Goal: Transaction & Acquisition: Purchase product/service

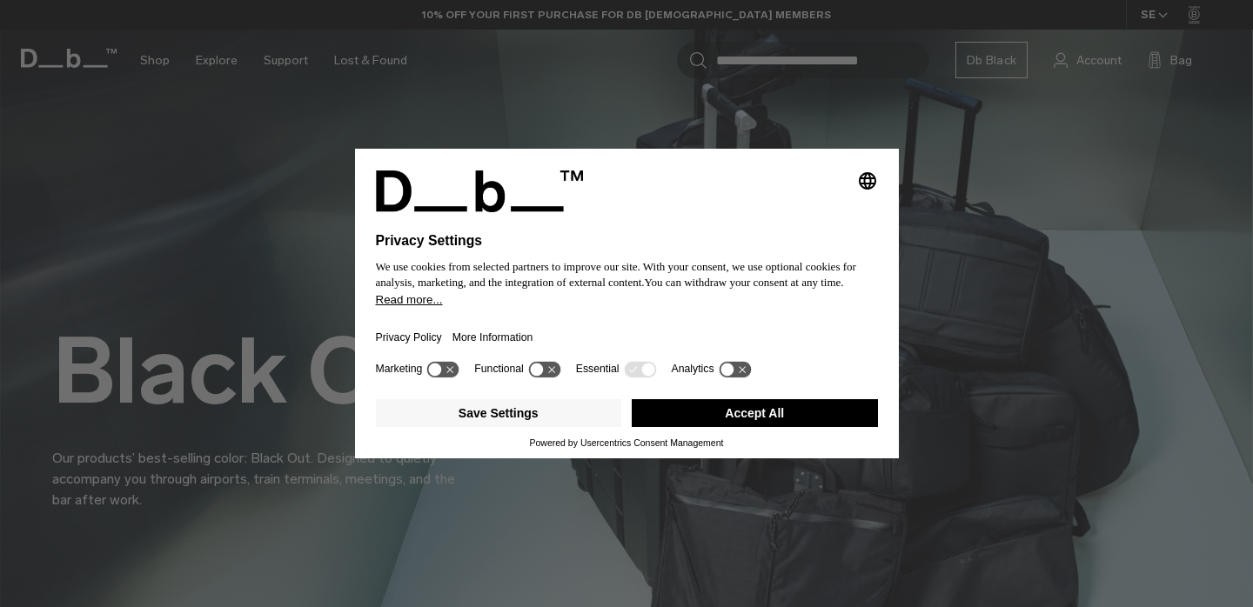
click at [716, 412] on button "Accept All" at bounding box center [755, 413] width 246 height 28
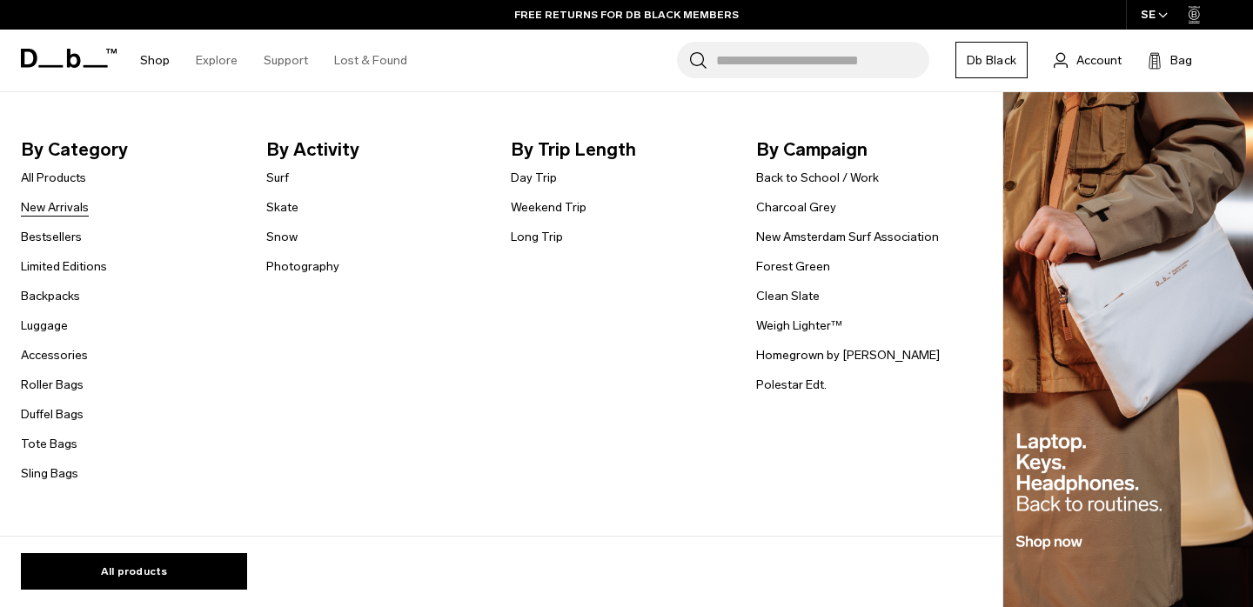
scroll to position [104, 0]
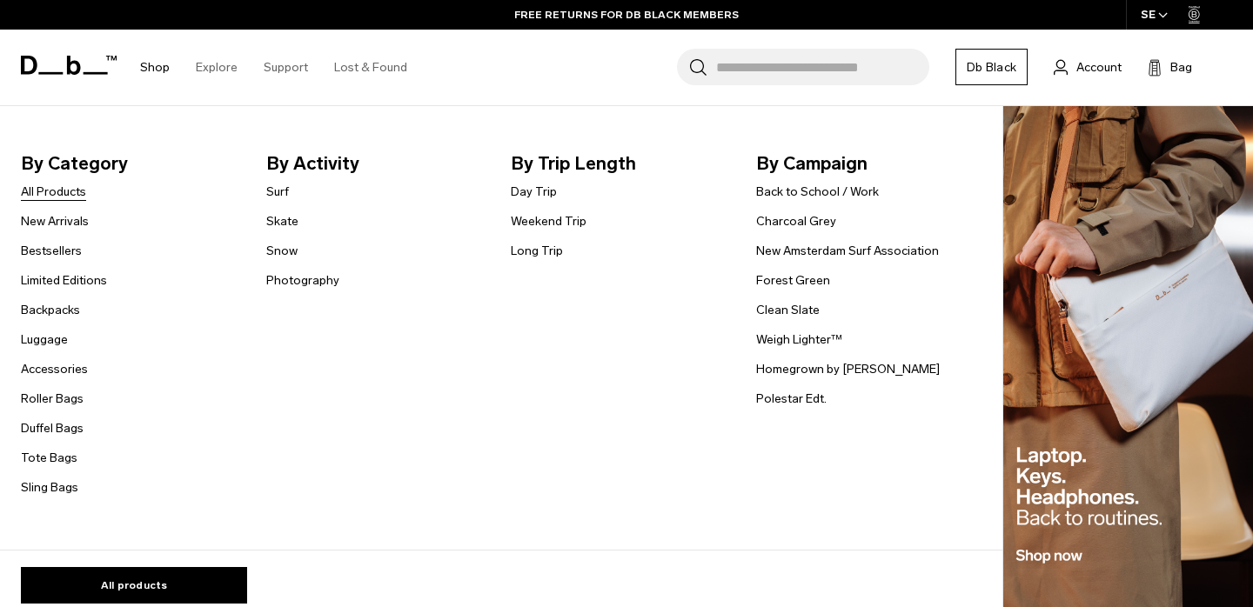
click at [73, 185] on link "All Products" at bounding box center [53, 192] width 65 height 18
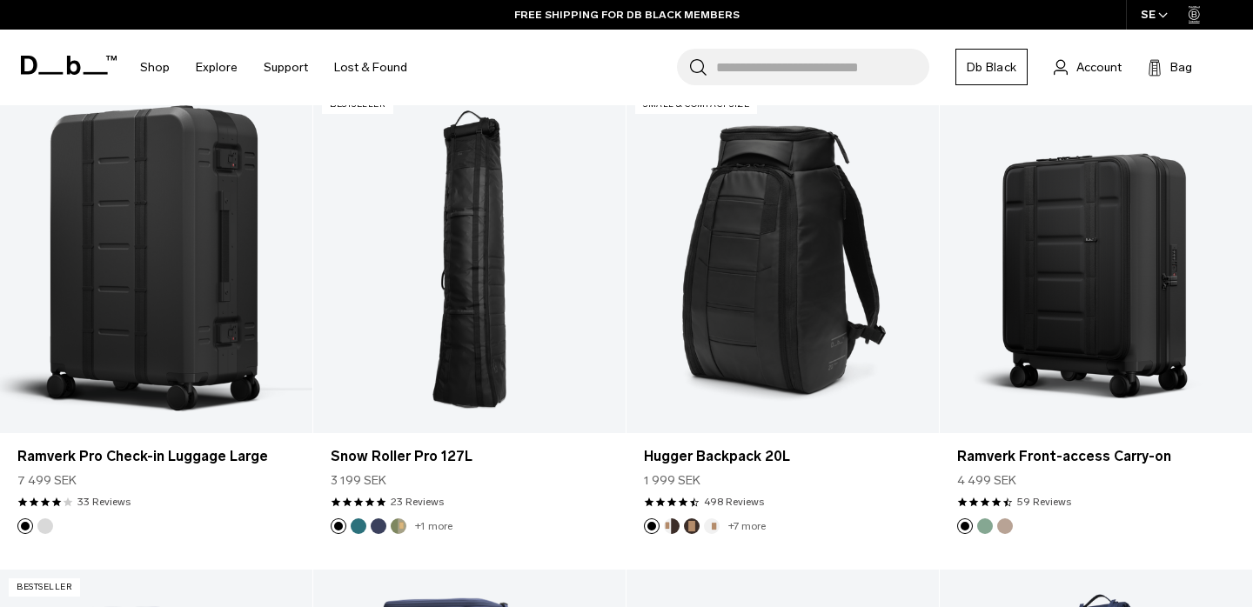
scroll to position [3721, 0]
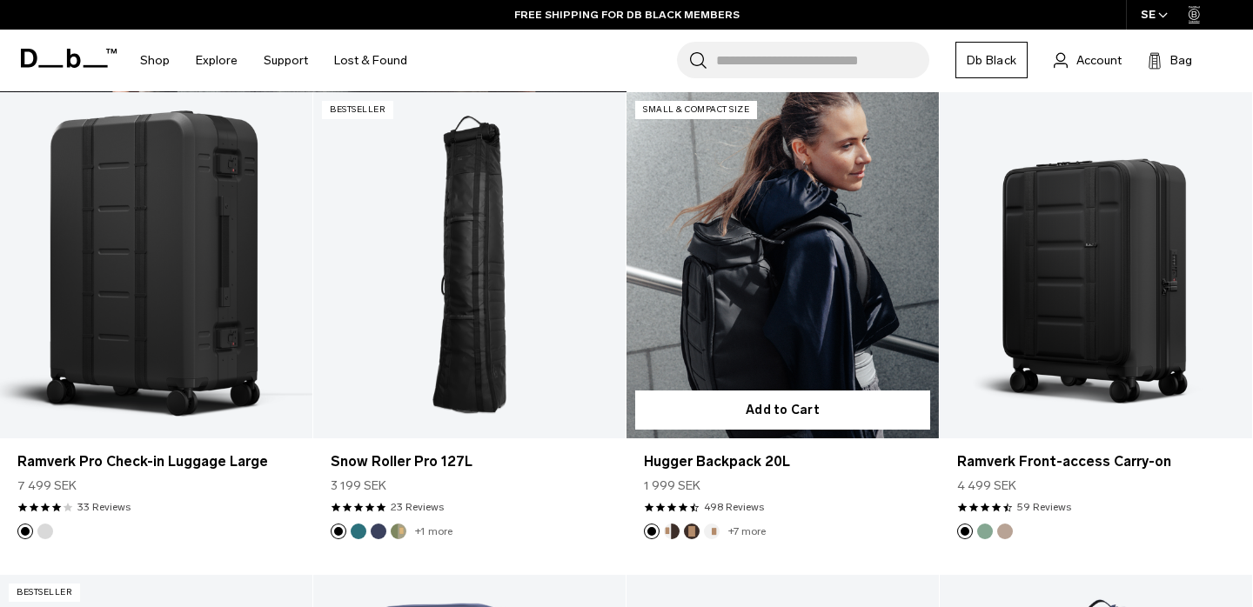
click at [738, 320] on link "Hugger Backpack 20L" at bounding box center [782, 265] width 312 height 347
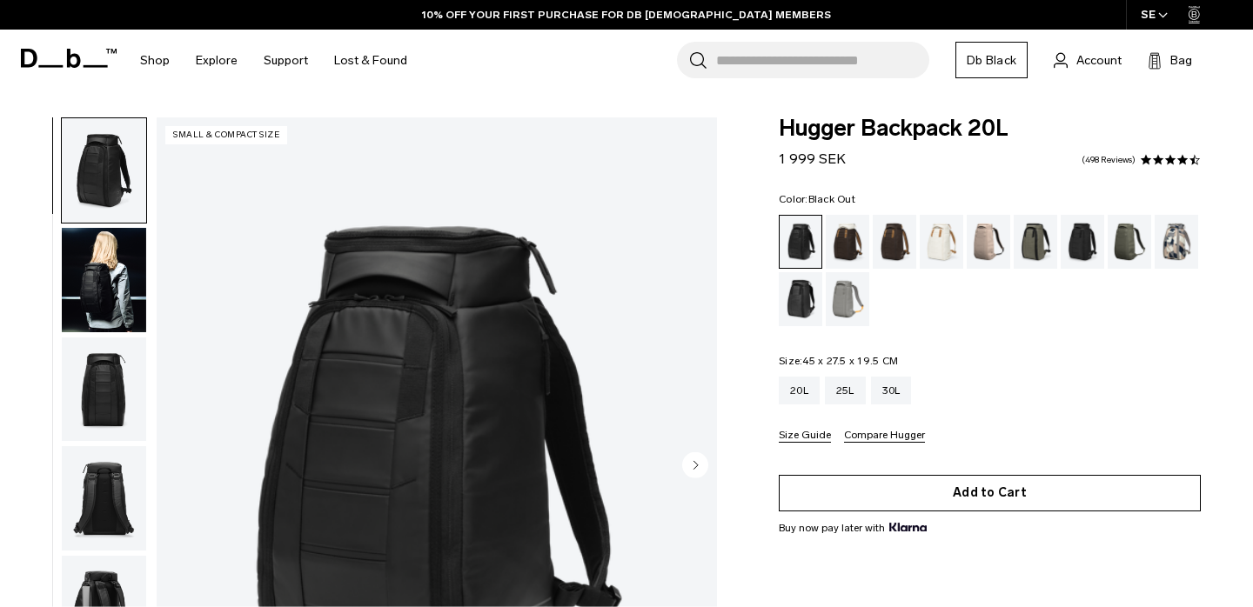
click at [988, 488] on button "Add to Cart" at bounding box center [990, 493] width 422 height 37
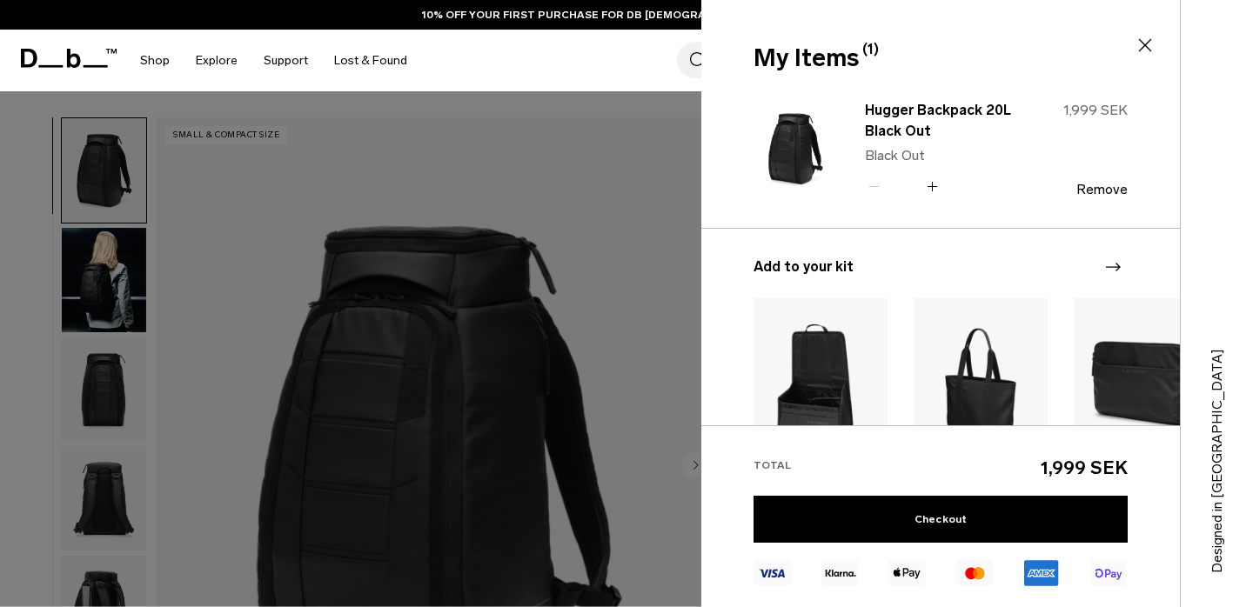
click at [71, 293] on div at bounding box center [626, 303] width 1253 height 607
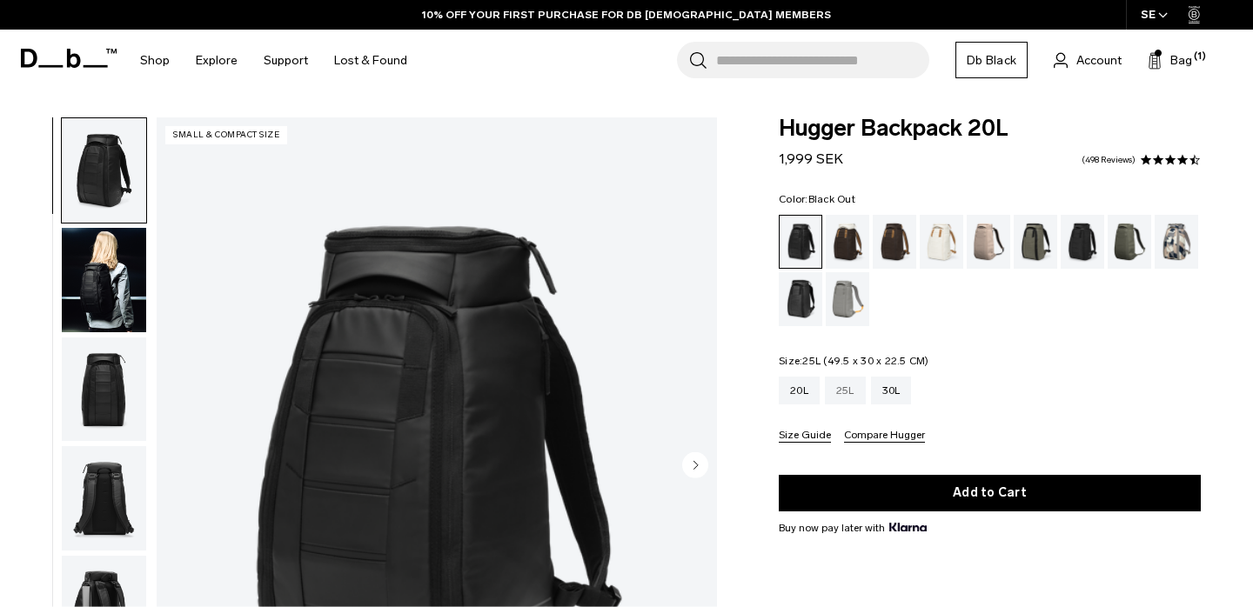
click at [839, 389] on div "25L" at bounding box center [845, 391] width 41 height 28
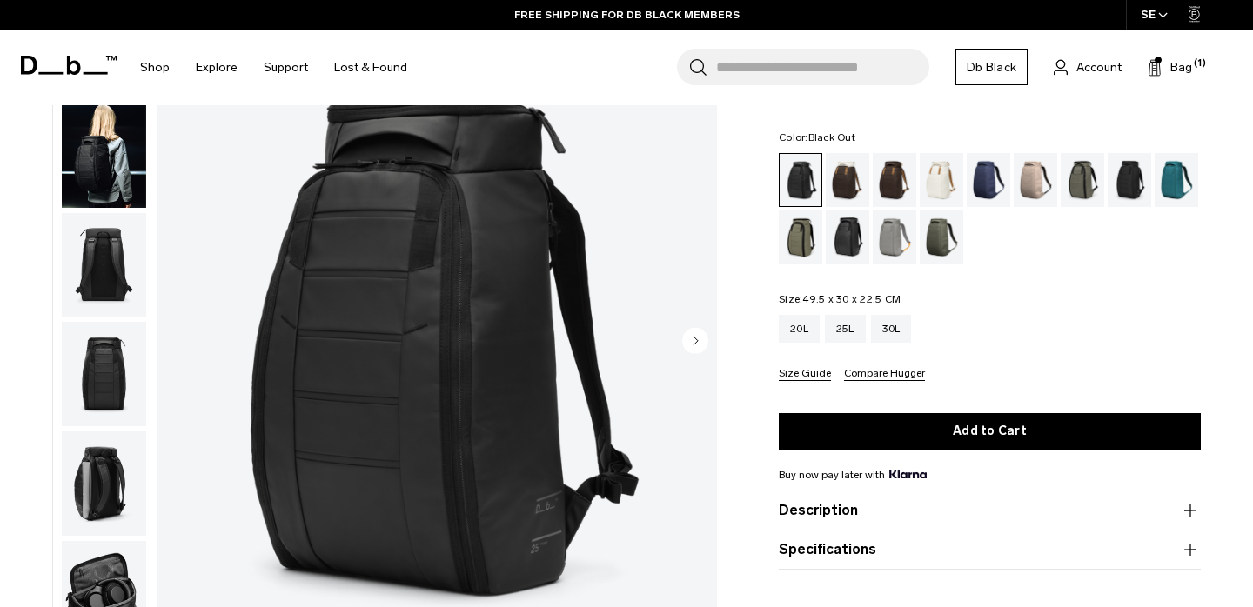
scroll to position [126, 0]
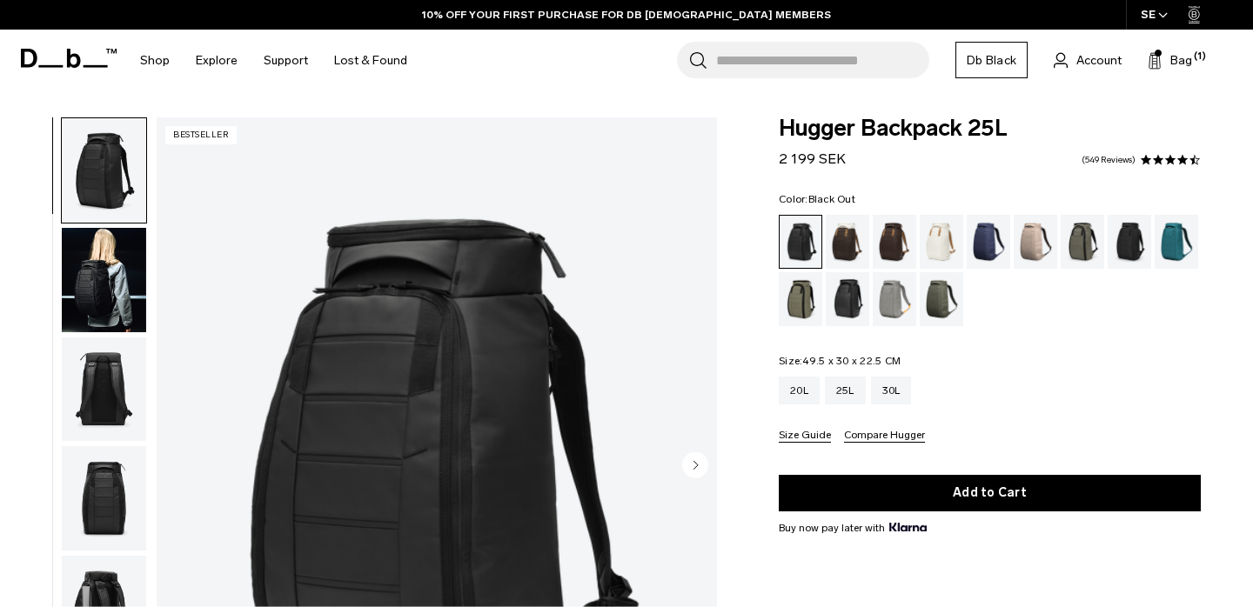
click at [124, 292] on img "button" at bounding box center [104, 280] width 84 height 104
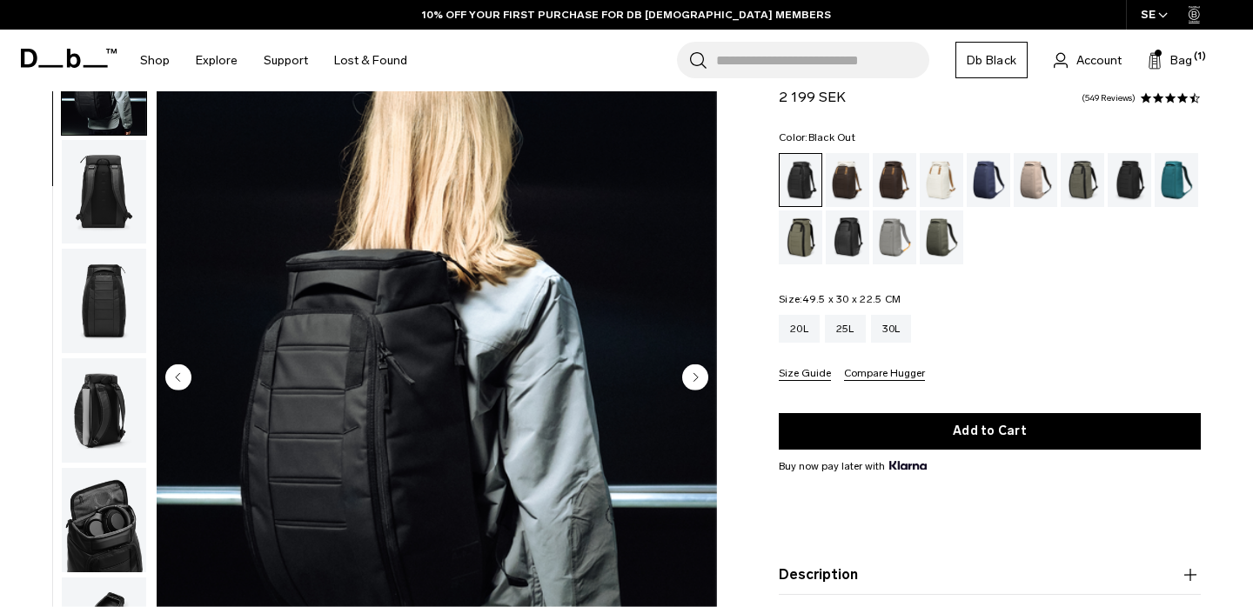
scroll to position [87, 0]
click at [886, 331] on div "30L" at bounding box center [891, 329] width 41 height 28
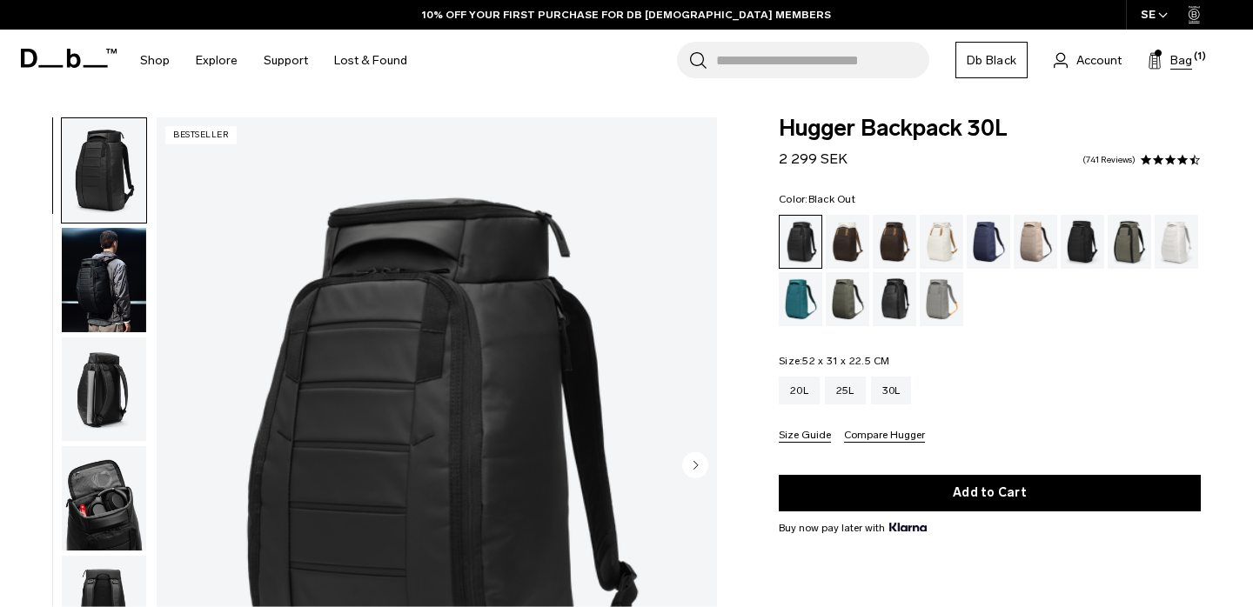
click at [1170, 63] on span "Bag" at bounding box center [1181, 60] width 22 height 18
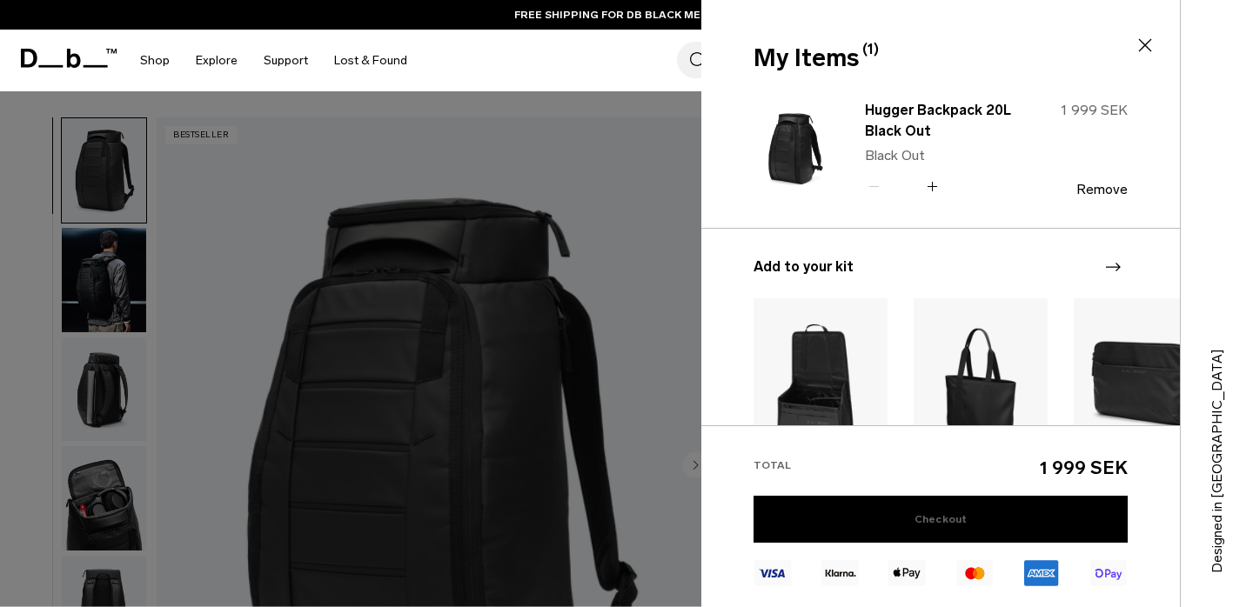
click at [966, 521] on link "Checkout" at bounding box center [940, 519] width 374 height 47
click at [1213, 606] on div at bounding box center [626, 607] width 1253 height 0
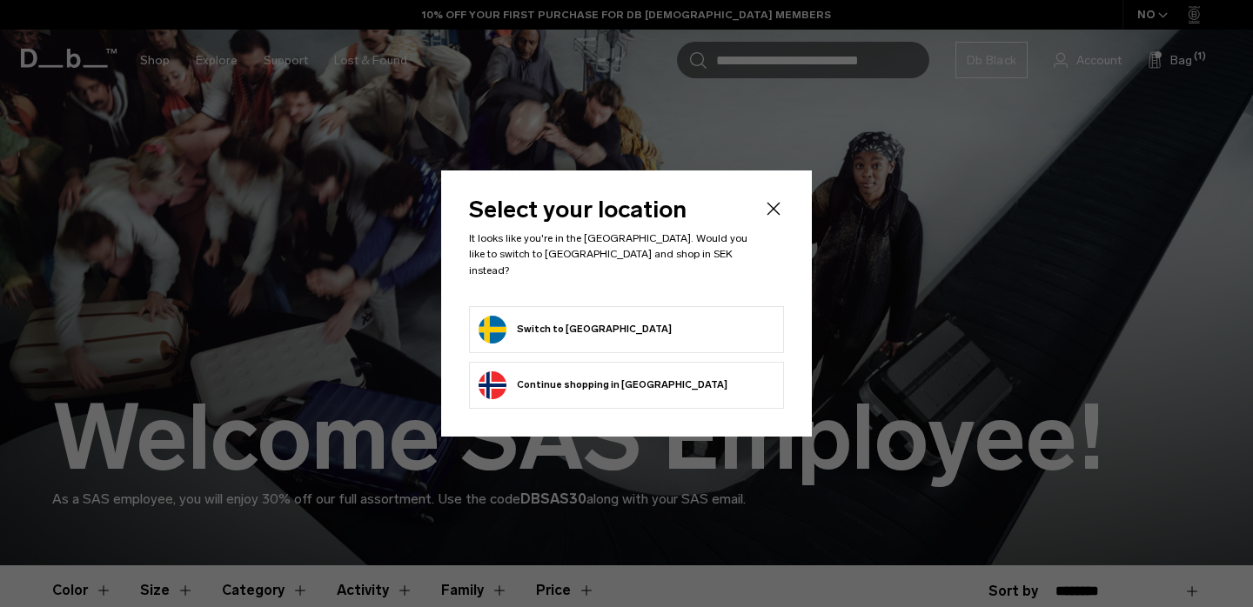
click at [715, 320] on form "Switch to Sweden" at bounding box center [626, 330] width 296 height 28
click at [483, 322] on button "Switch to Sweden" at bounding box center [574, 330] width 193 height 28
click at [485, 322] on button "Switch to Sweden" at bounding box center [574, 330] width 193 height 28
click at [520, 318] on button "Switch to Sweden" at bounding box center [574, 330] width 193 height 28
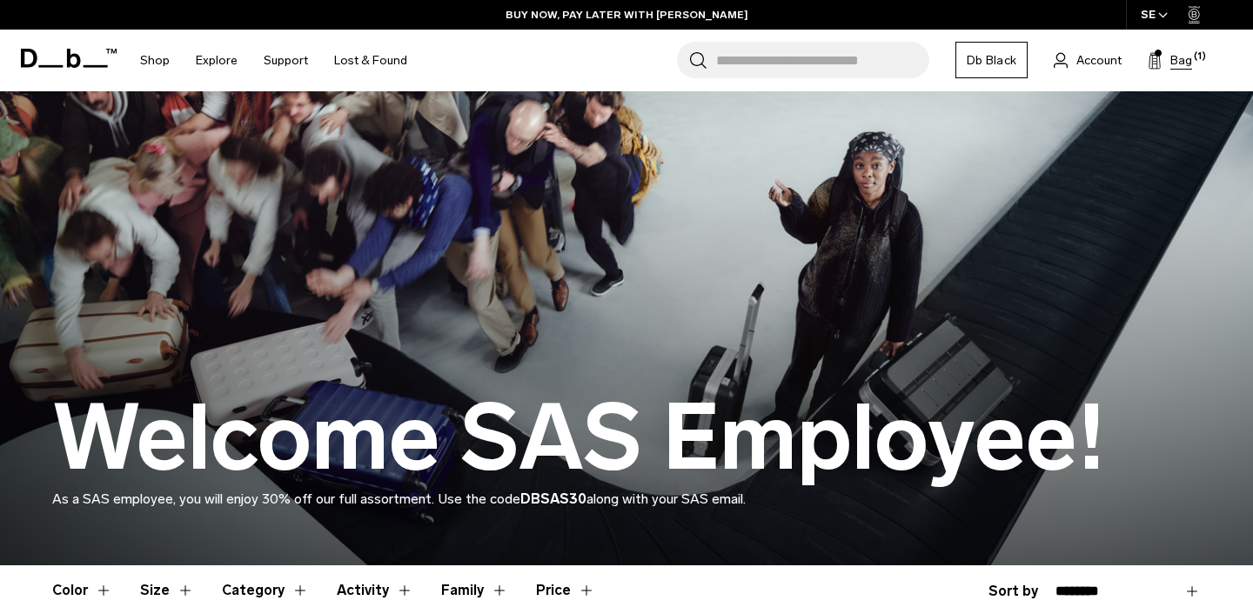
click at [1178, 55] on span "Bag" at bounding box center [1181, 60] width 22 height 18
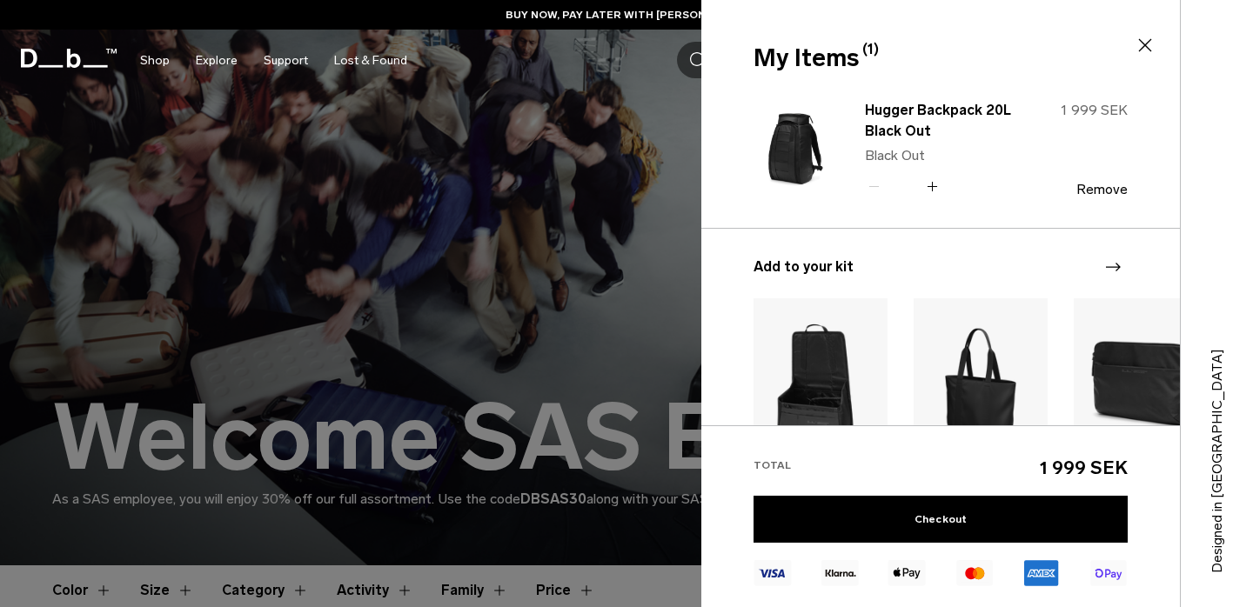
click at [1136, 43] on icon at bounding box center [1144, 45] width 21 height 21
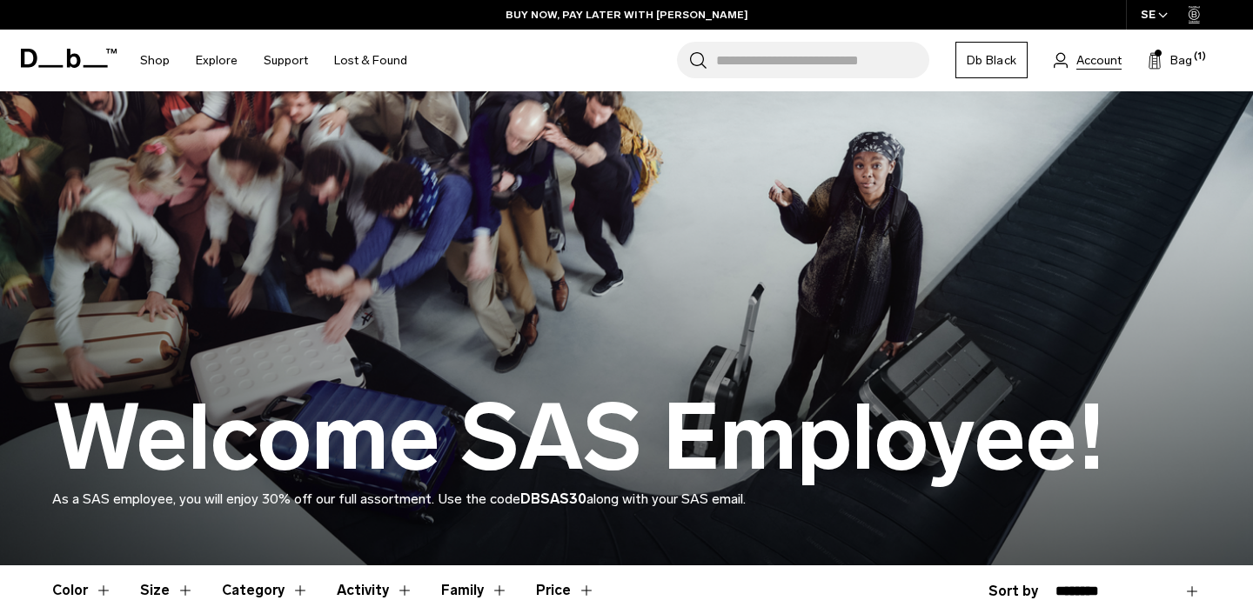
click at [1090, 57] on span "Account" at bounding box center [1098, 60] width 45 height 18
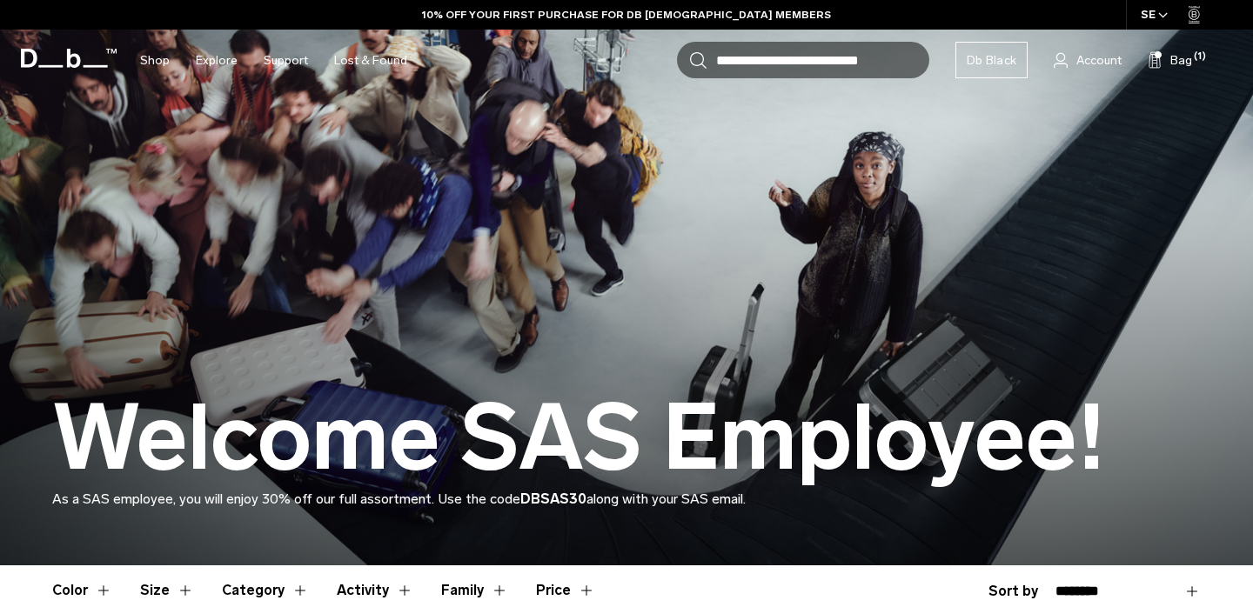
click at [1240, 606] on div at bounding box center [626, 607] width 1253 height 0
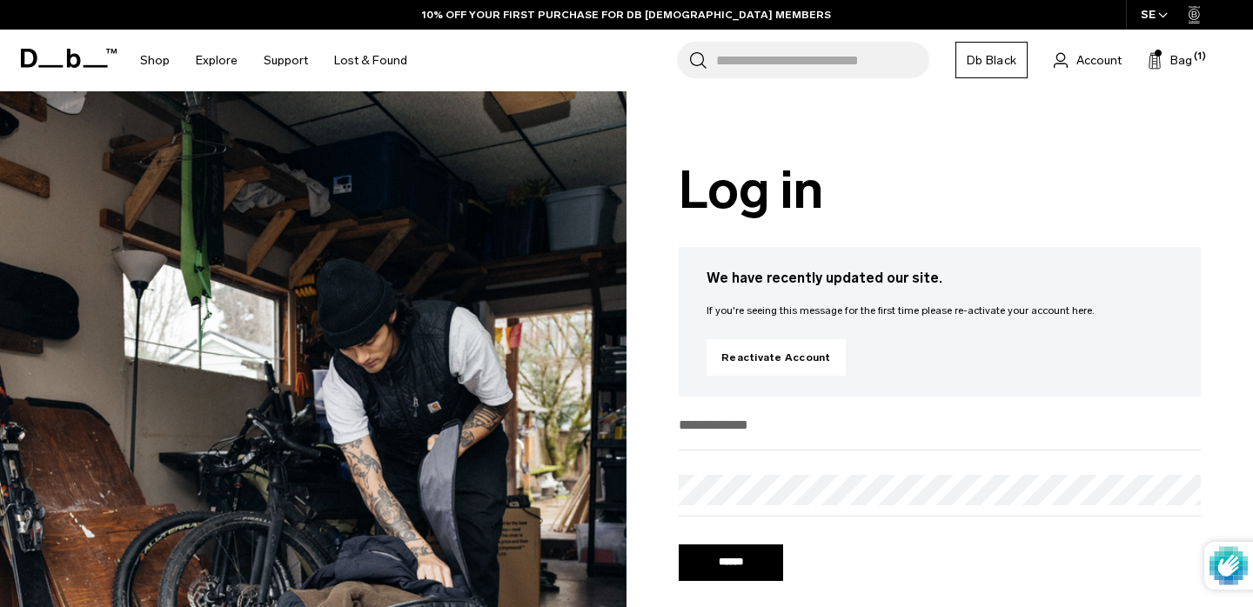
click at [1231, 606] on div at bounding box center [626, 607] width 1253 height 0
click at [1090, 606] on div at bounding box center [626, 607] width 1253 height 0
click at [1161, 606] on div at bounding box center [626, 607] width 1253 height 0
click at [973, 606] on div at bounding box center [626, 607] width 1253 height 0
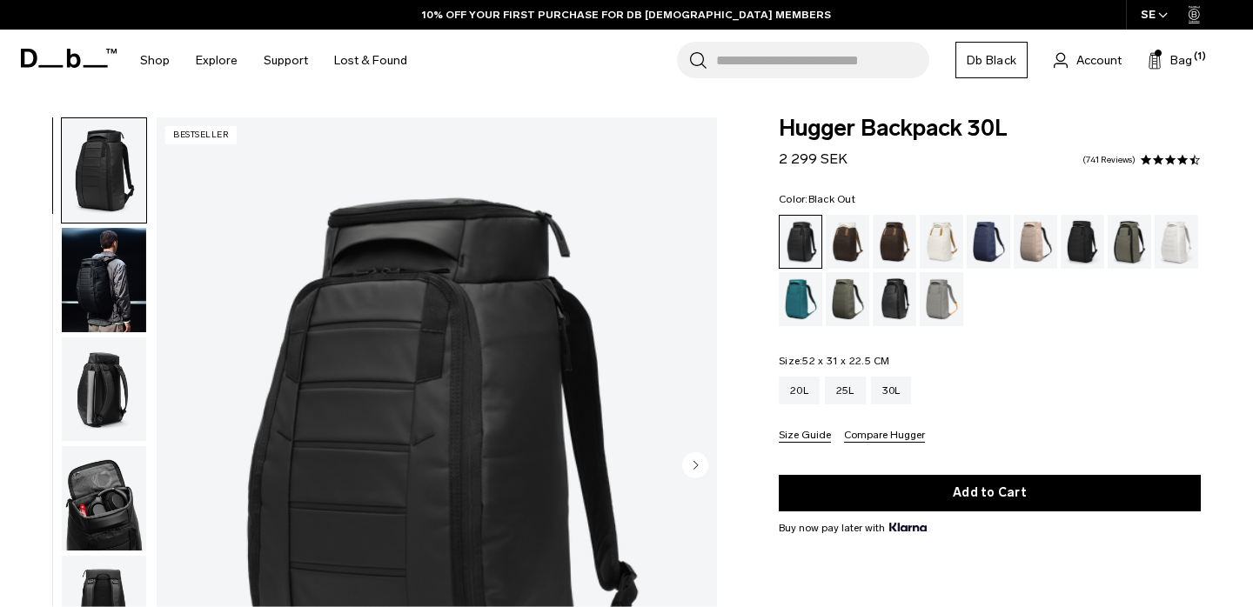
click at [982, 383] on div "20L 25L 30L" at bounding box center [990, 391] width 422 height 28
click at [851, 389] on div "25L" at bounding box center [845, 391] width 41 height 28
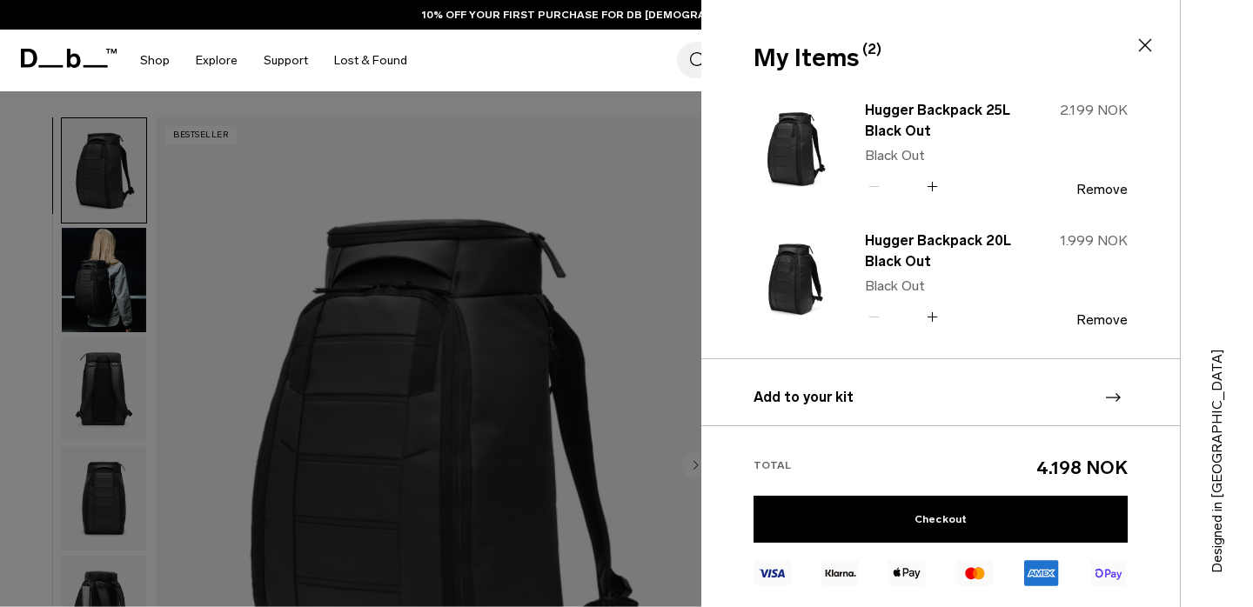
scroll to position [2, 0]
click at [1112, 321] on button "Remove" at bounding box center [1101, 319] width 51 height 16
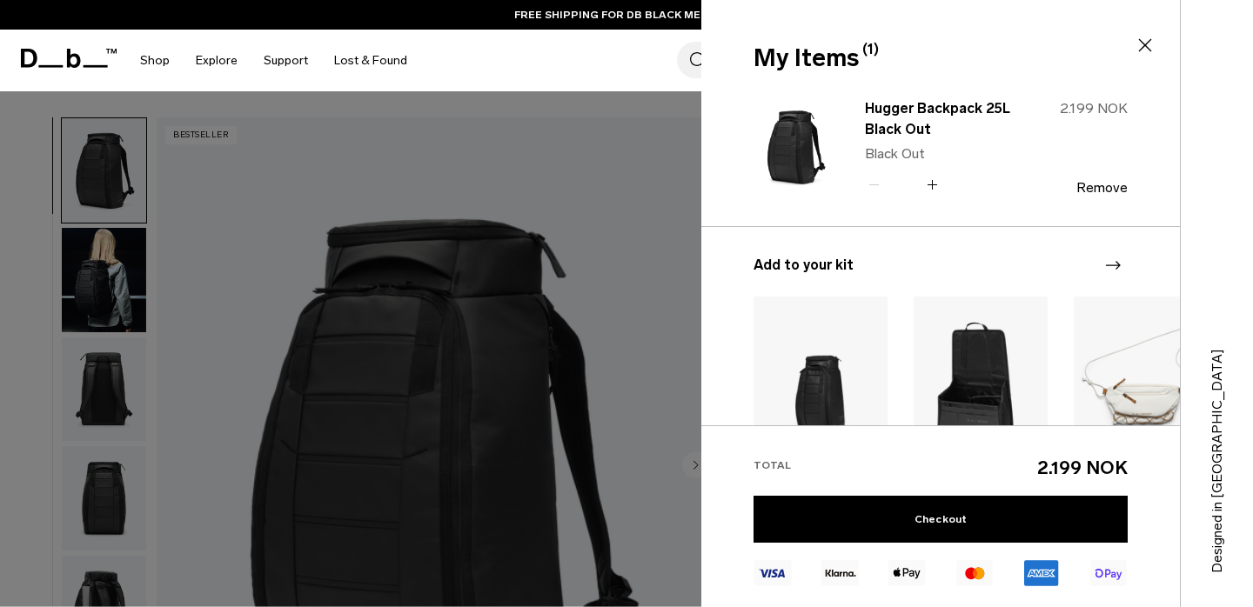
click at [1214, 124] on div "Designed in [GEOGRAPHIC_DATA]" at bounding box center [1216, 303] width 73 height 607
click at [1147, 39] on icon at bounding box center [1144, 45] width 21 height 21
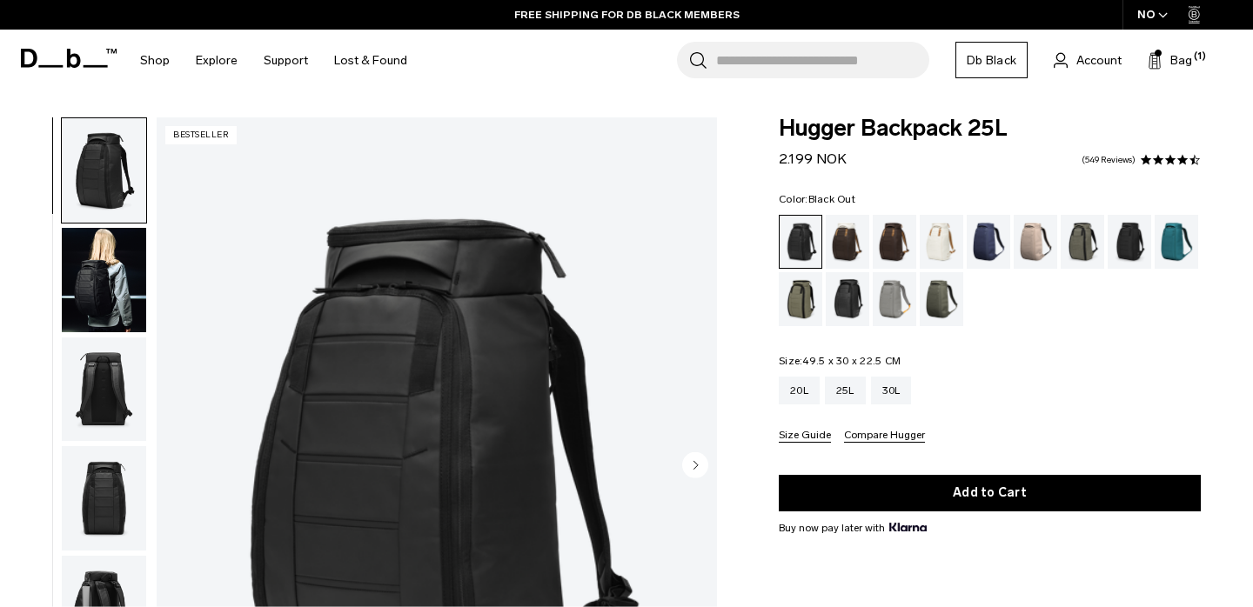
click at [1152, 17] on div "NO" at bounding box center [1152, 15] width 61 height 30
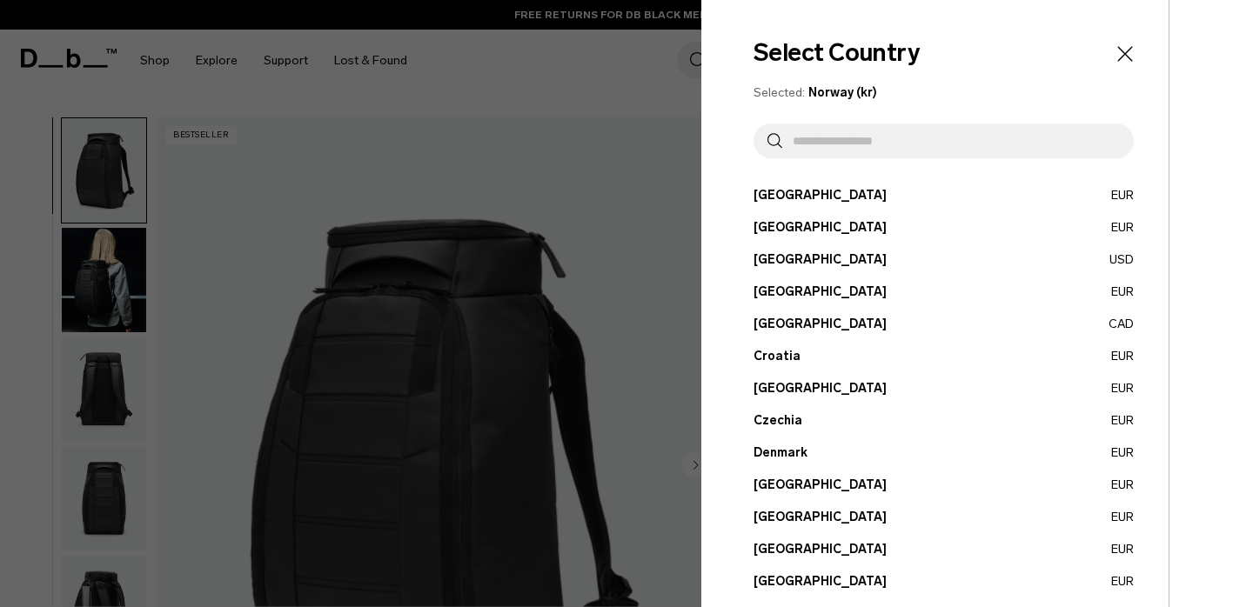
click at [886, 146] on input "text" at bounding box center [951, 141] width 338 height 35
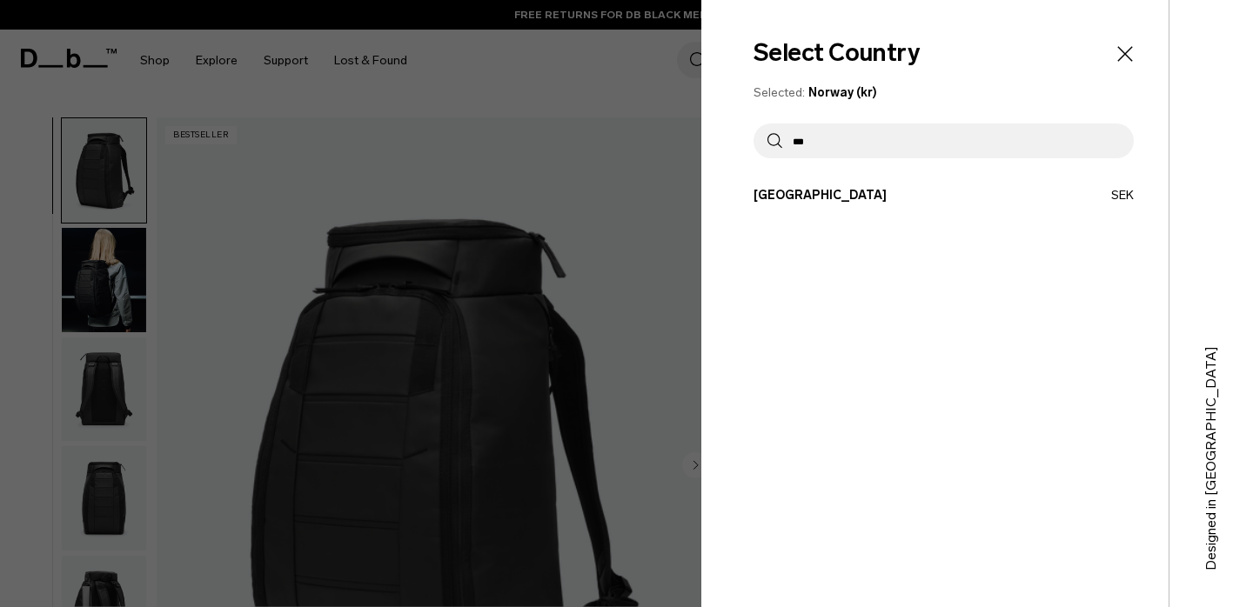
type input "***"
click at [788, 188] on button "Sweden SEK" at bounding box center [943, 195] width 380 height 18
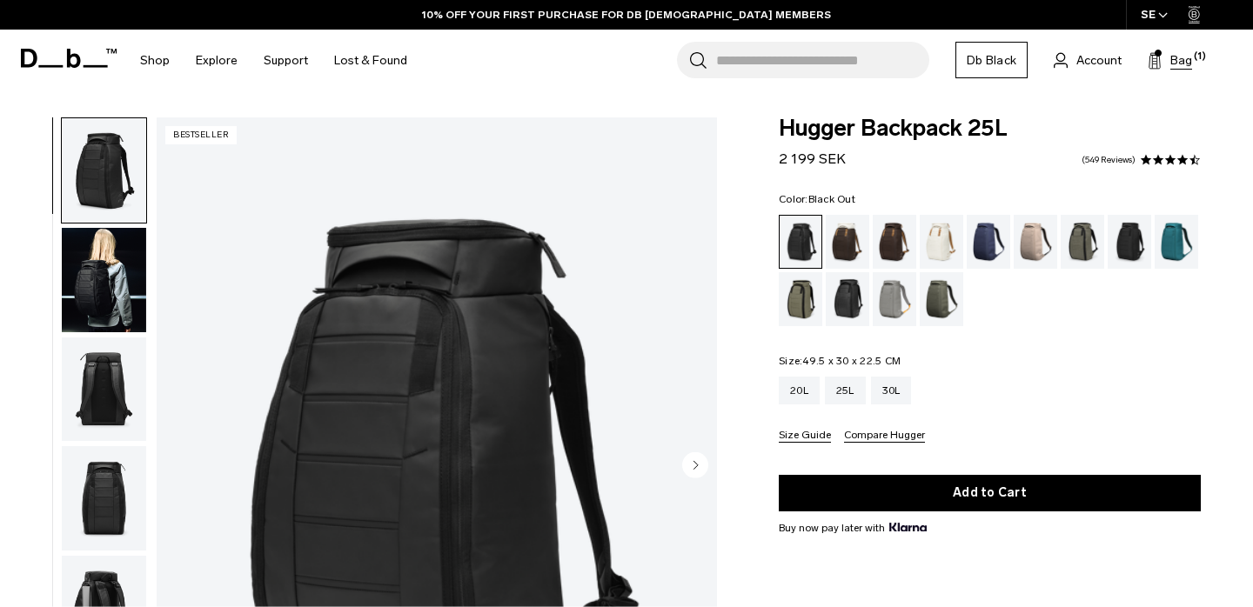
click at [1168, 70] on button "Bag (1)" at bounding box center [1169, 60] width 44 height 21
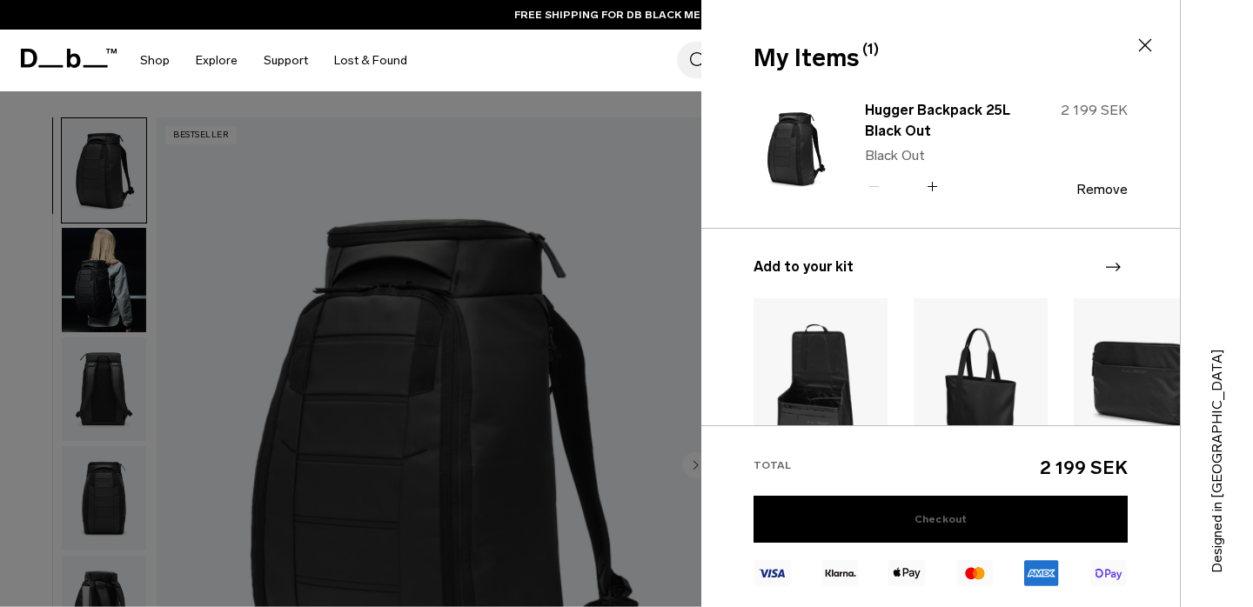
click at [909, 531] on link "Checkout" at bounding box center [940, 519] width 374 height 47
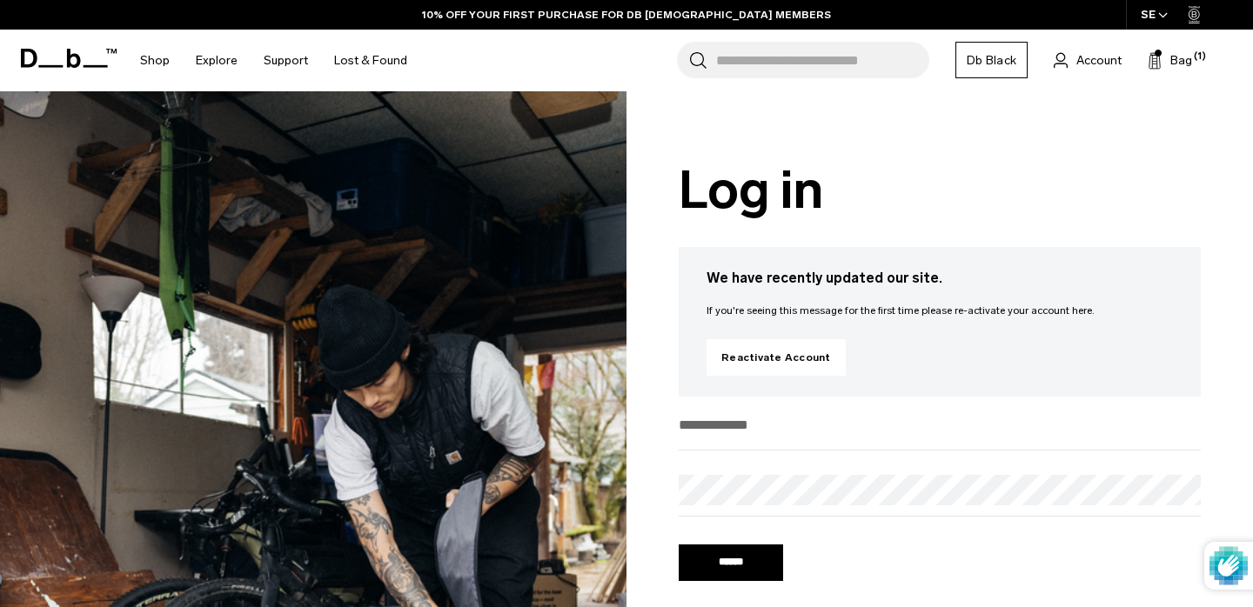
click at [1105, 73] on div "Search for Bags, Luggage... Search Close Trending Products All Products Hugger …" at bounding box center [829, 61] width 819 height 62
click at [1101, 71] on div "Search for Bags, Luggage... Search Close Trending Products All Products Hugger …" at bounding box center [829, 61] width 819 height 62
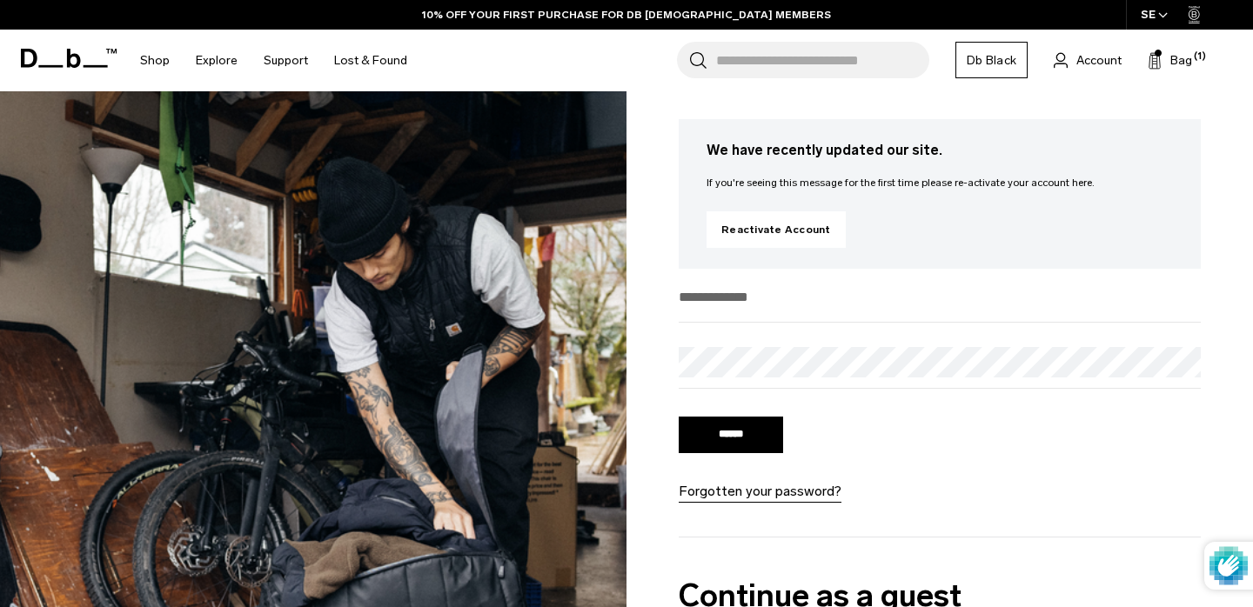
scroll to position [149, 0]
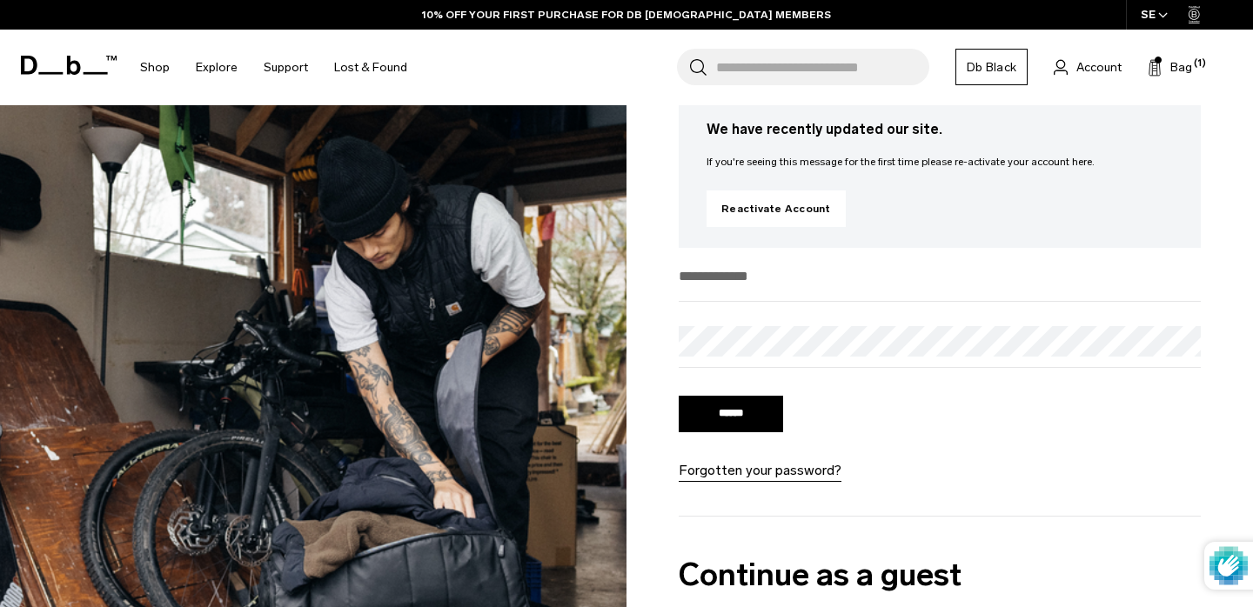
click at [774, 278] on input "email" at bounding box center [940, 276] width 522 height 29
click at [765, 214] on link "Reactivate Account" at bounding box center [775, 209] width 139 height 37
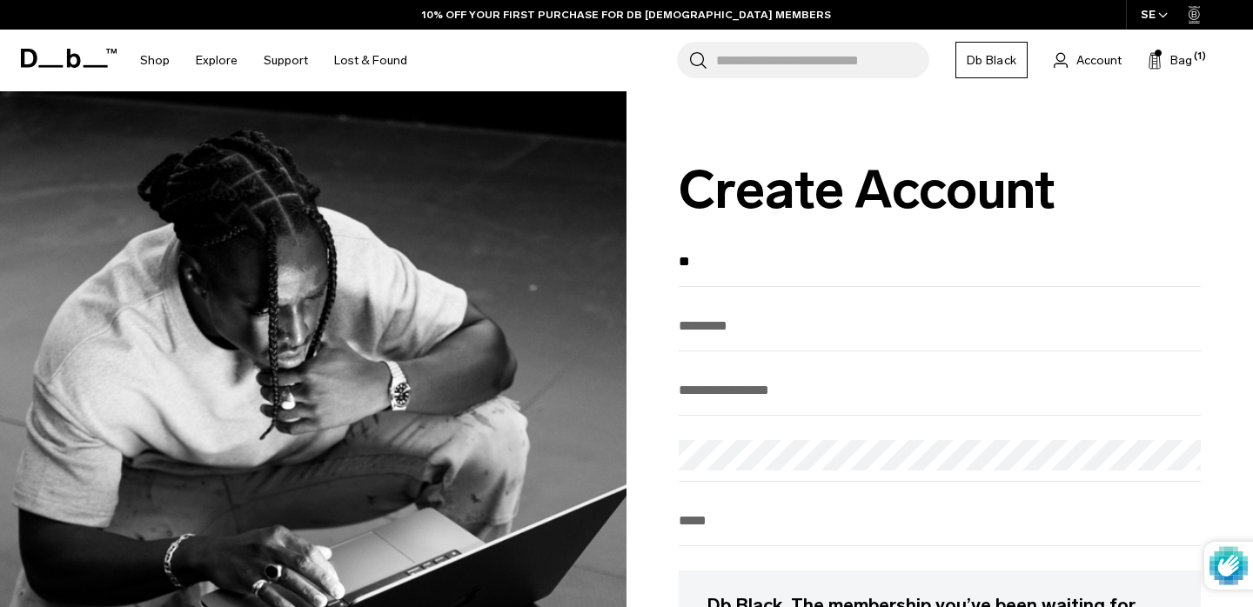
type input "***"
type input "********"
type input "**********"
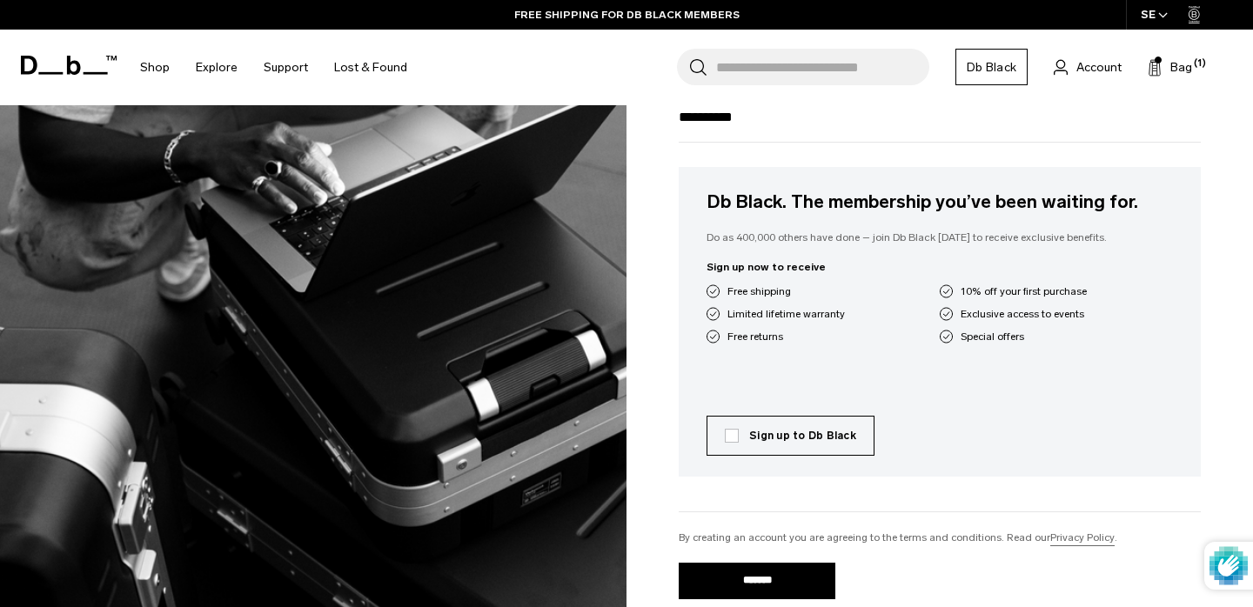
scroll to position [513, 0]
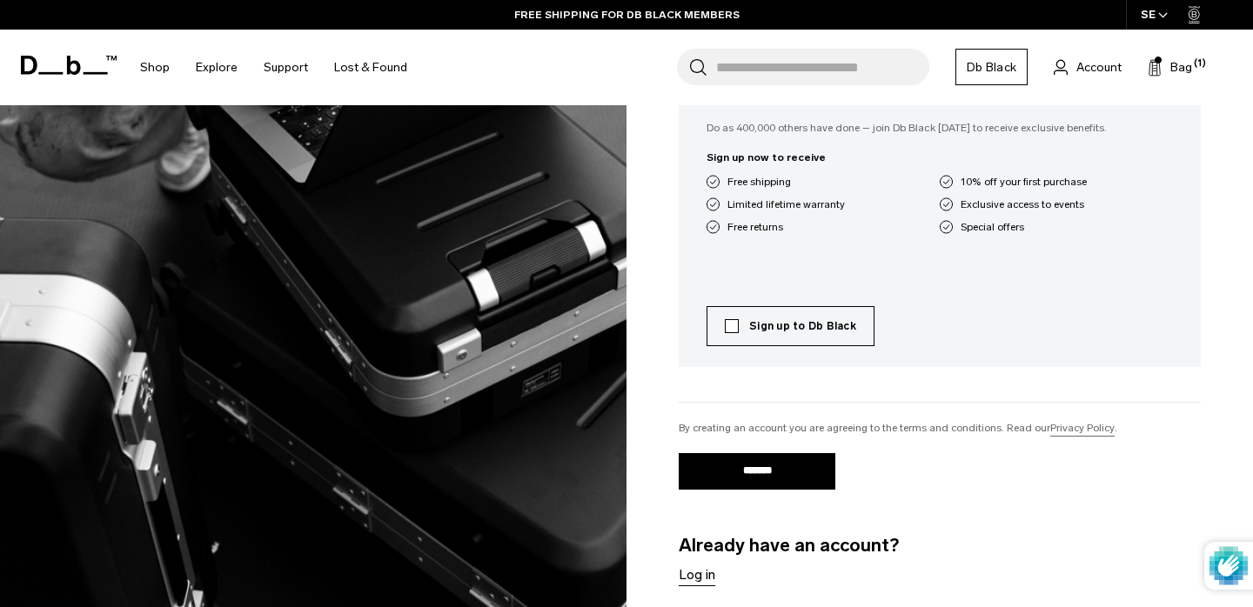
click at [731, 331] on label "Sign up to Db Black" at bounding box center [790, 326] width 131 height 16
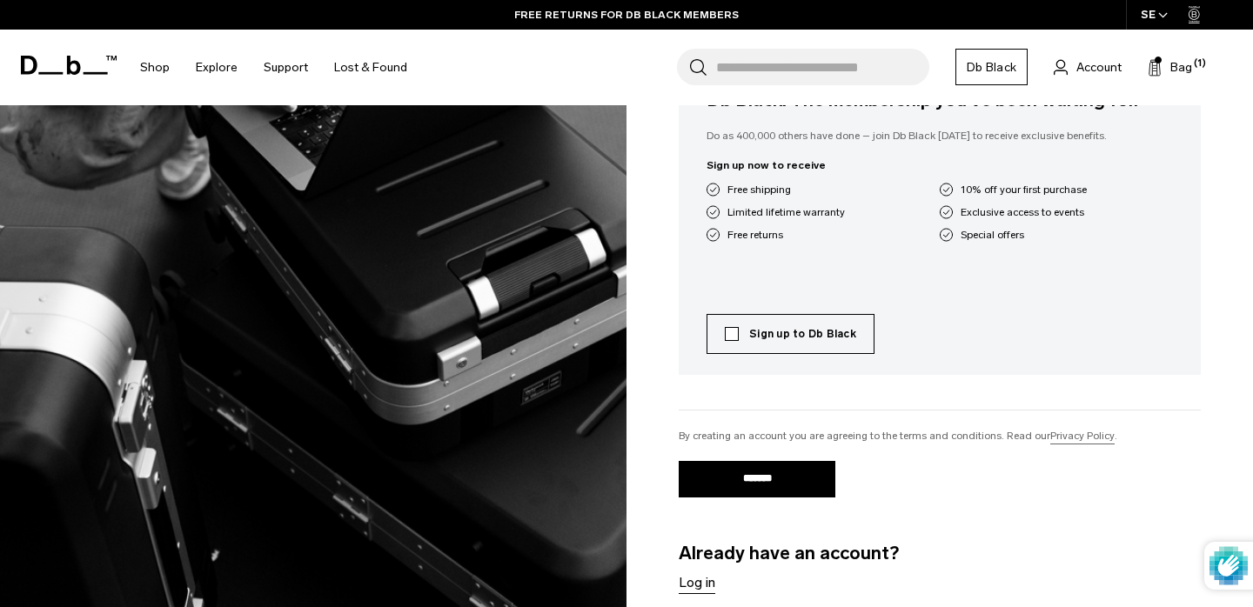
scroll to position [500, 0]
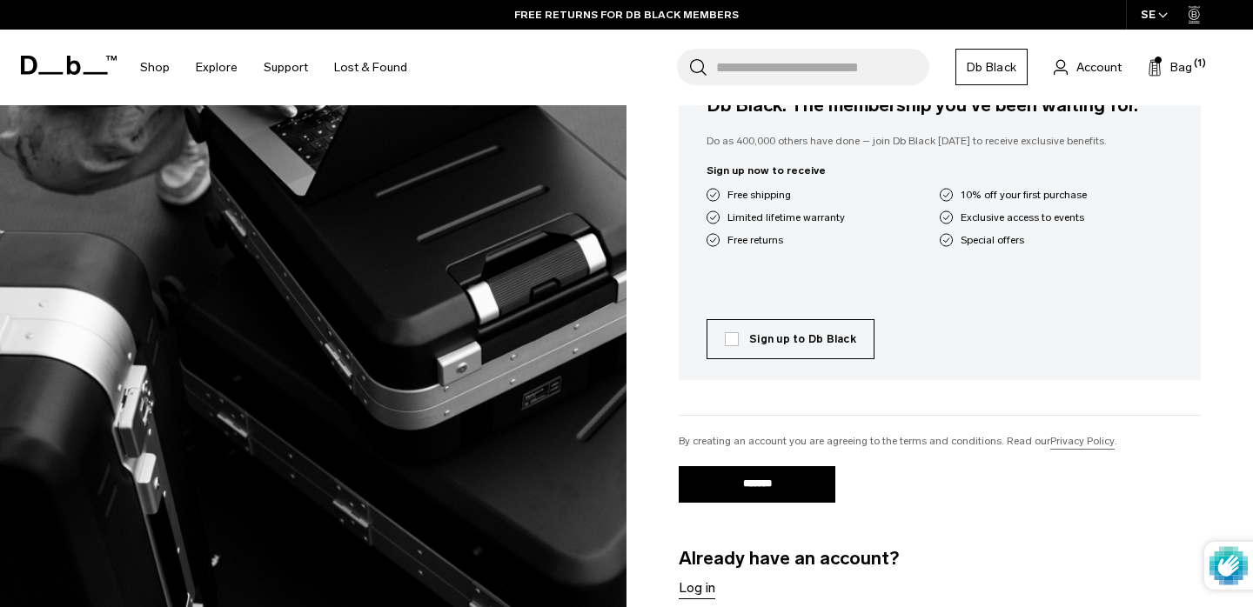
click at [748, 498] on input "*******" at bounding box center [757, 484] width 157 height 37
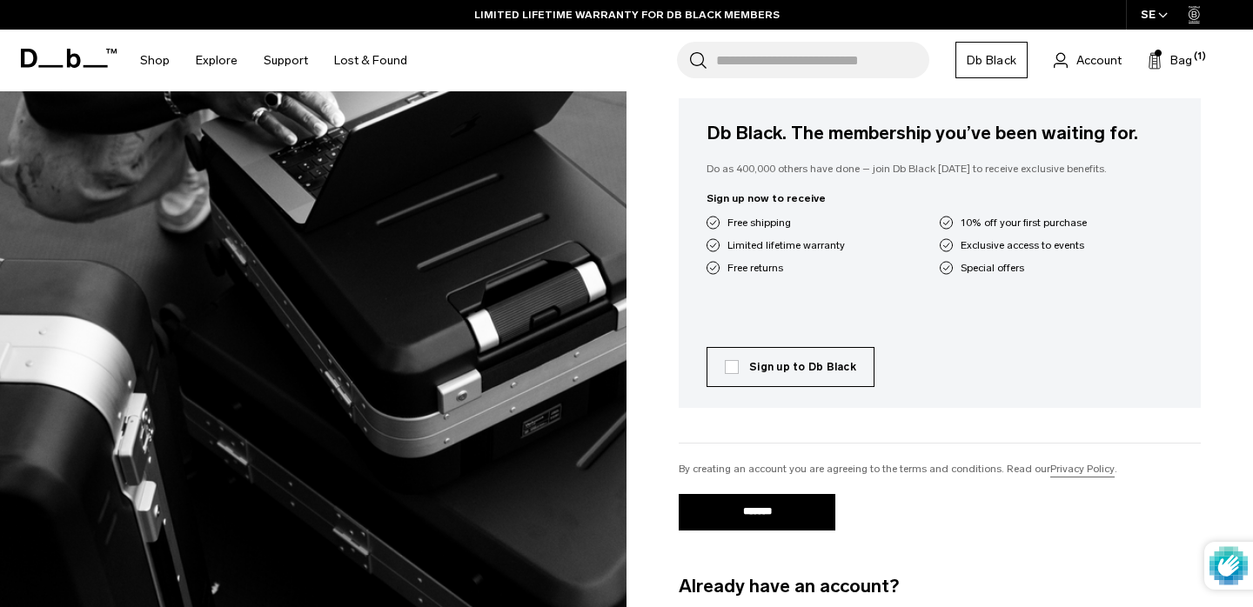
scroll to position [457, 0]
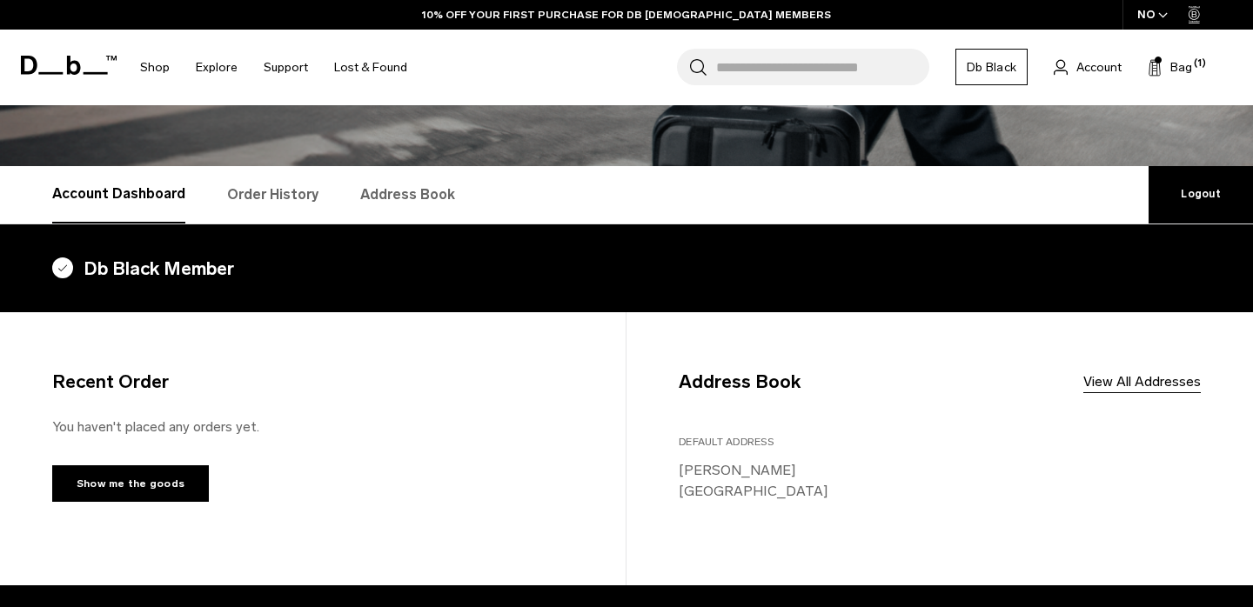
click at [290, 188] on link "Order History" at bounding box center [272, 194] width 91 height 57
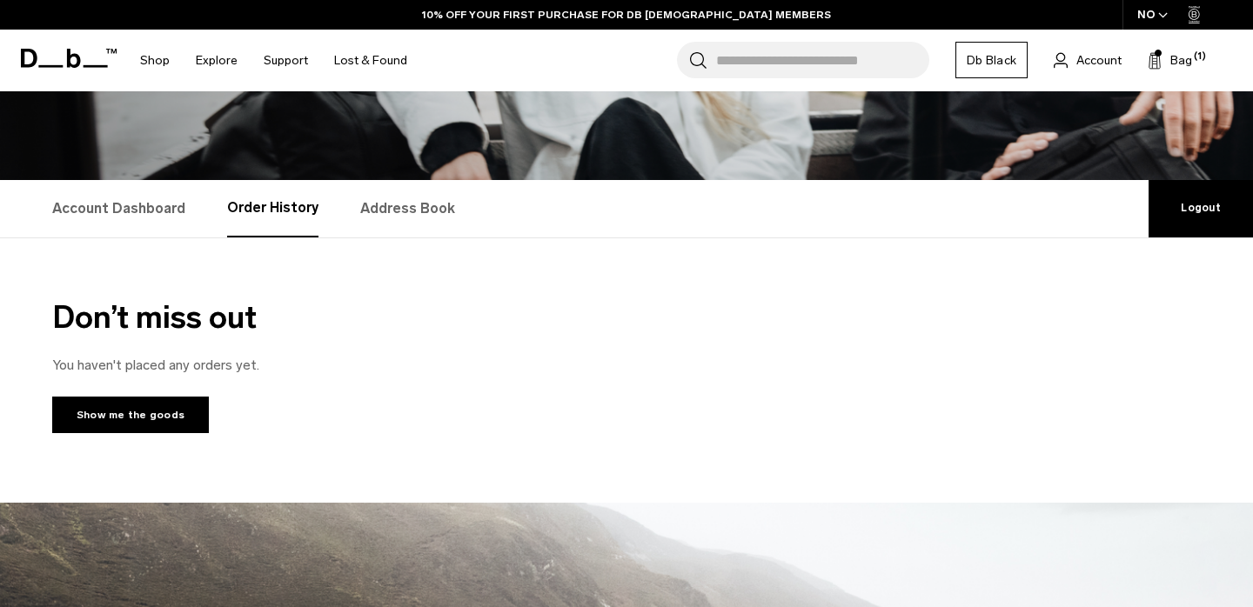
scroll to position [229, 0]
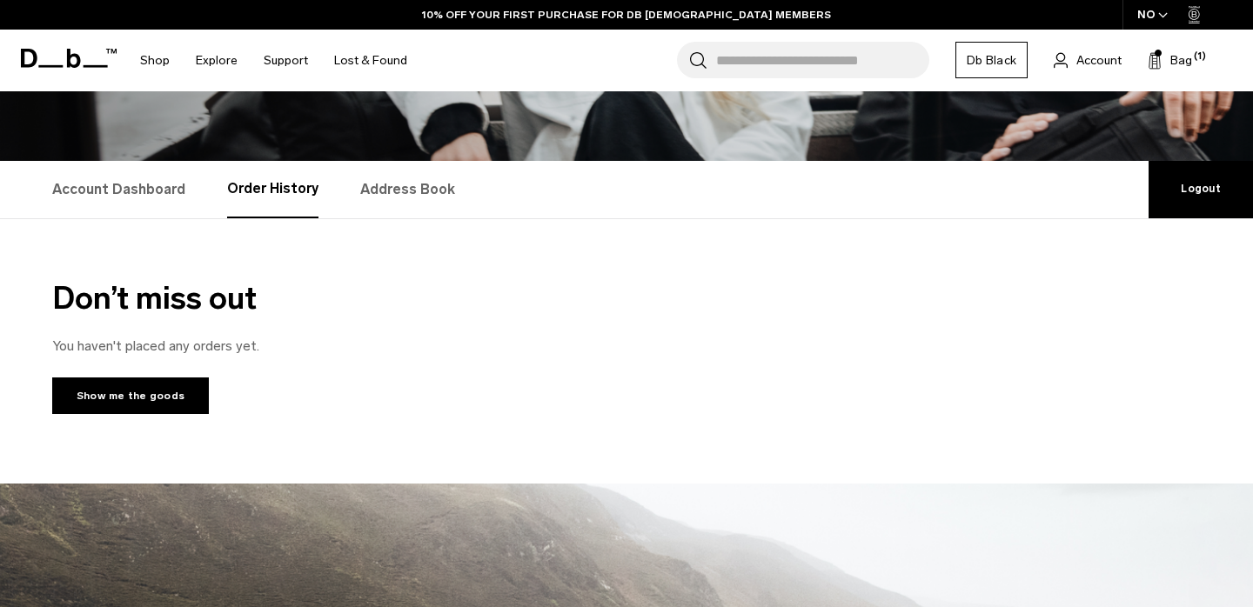
click at [130, 196] on link "Account Dashboard" at bounding box center [118, 189] width 133 height 57
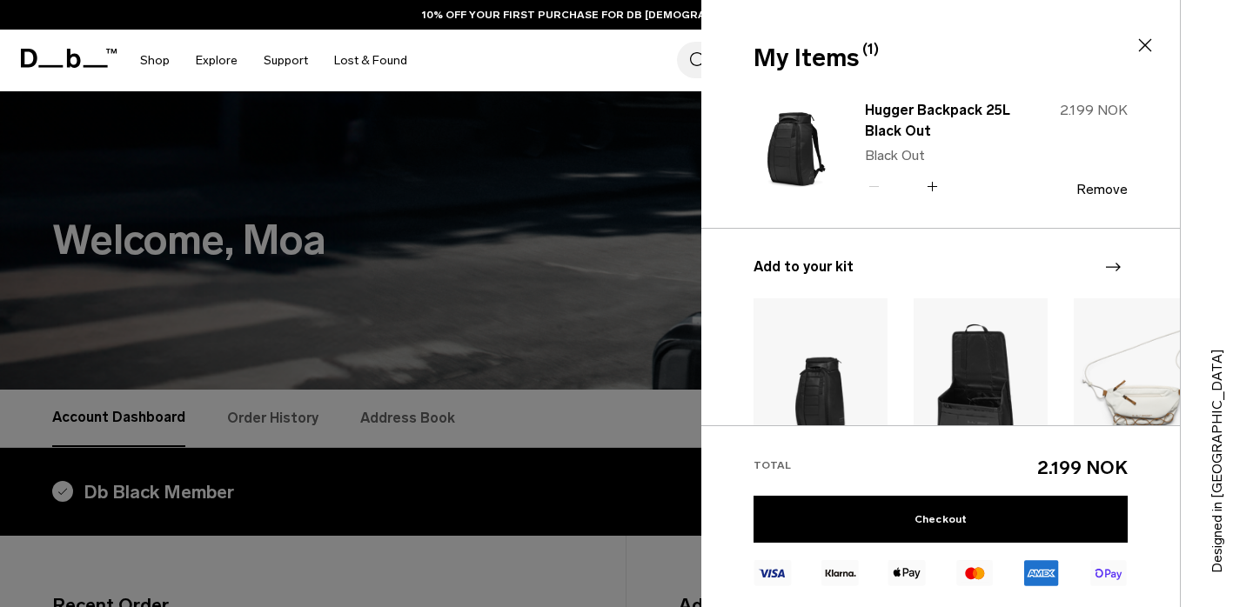
click at [1138, 41] on icon at bounding box center [1144, 45] width 21 height 21
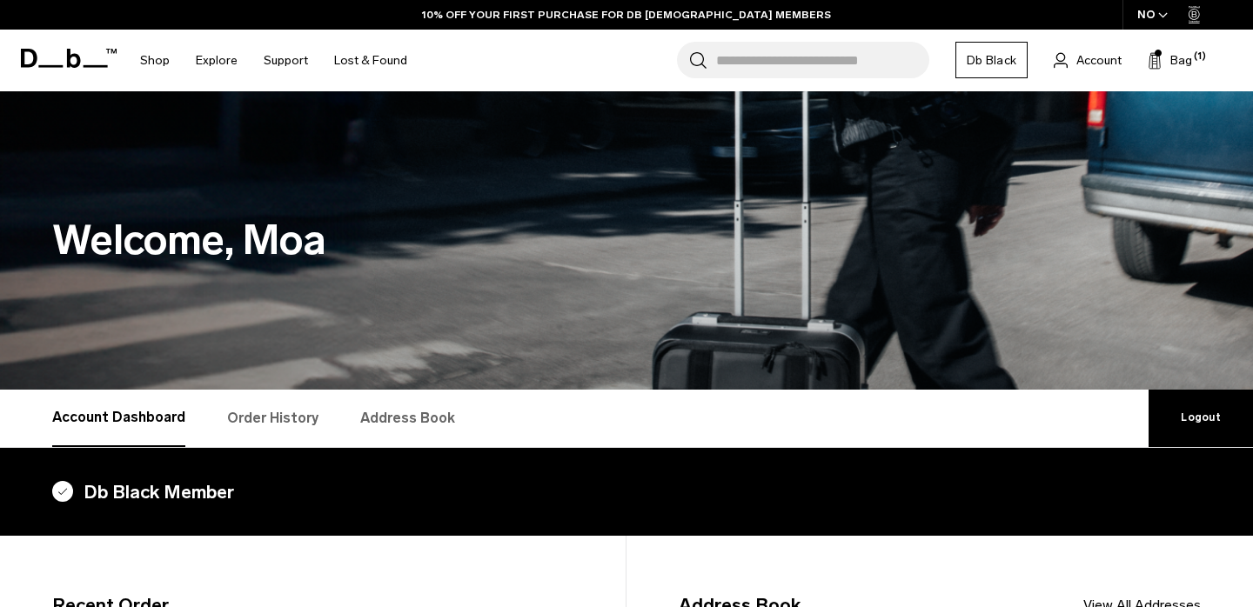
click at [1160, 15] on icon "button" at bounding box center [1163, 15] width 10 height 6
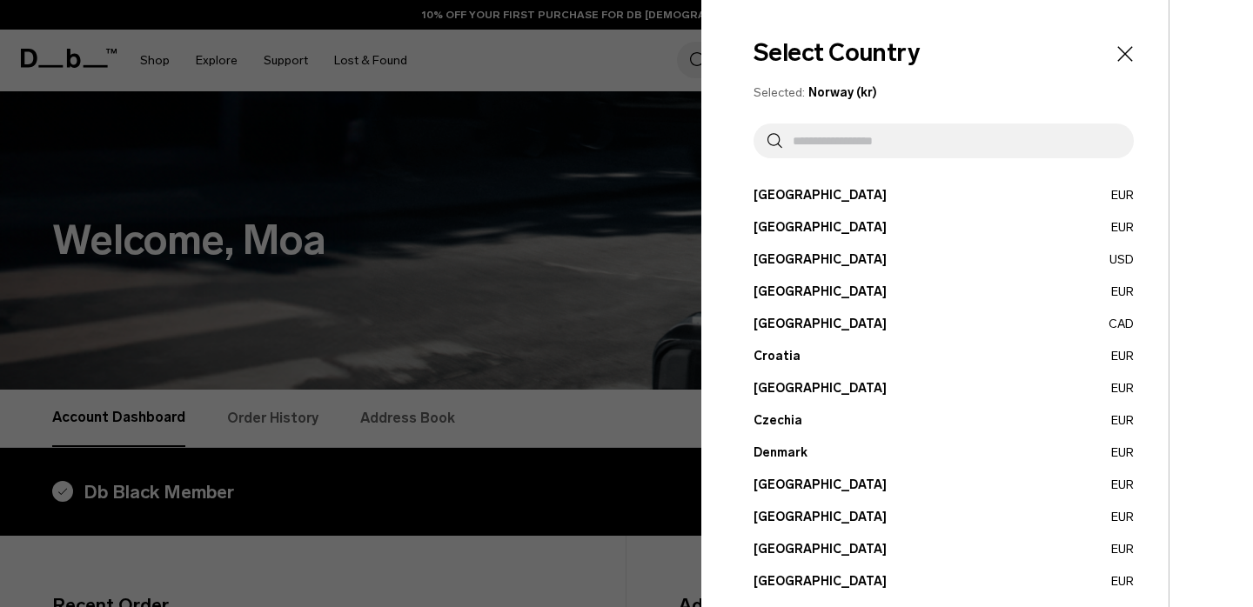
click at [873, 142] on input "text" at bounding box center [951, 141] width 338 height 35
type input "*"
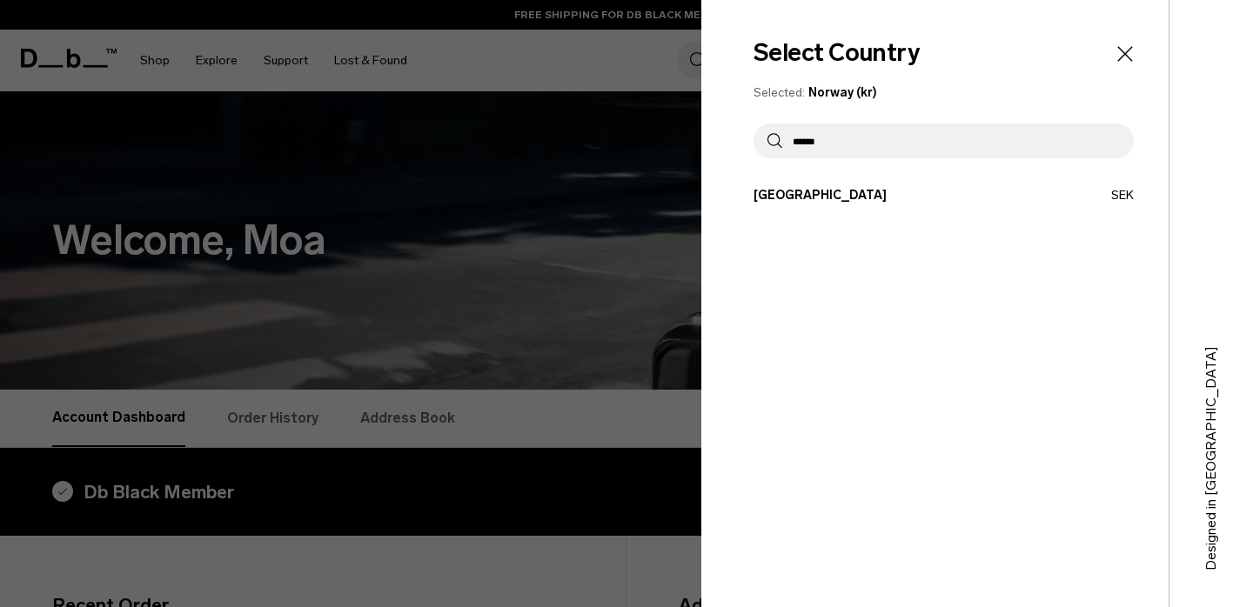
type input "******"
click at [790, 192] on button "Sweden SEK" at bounding box center [943, 195] width 380 height 18
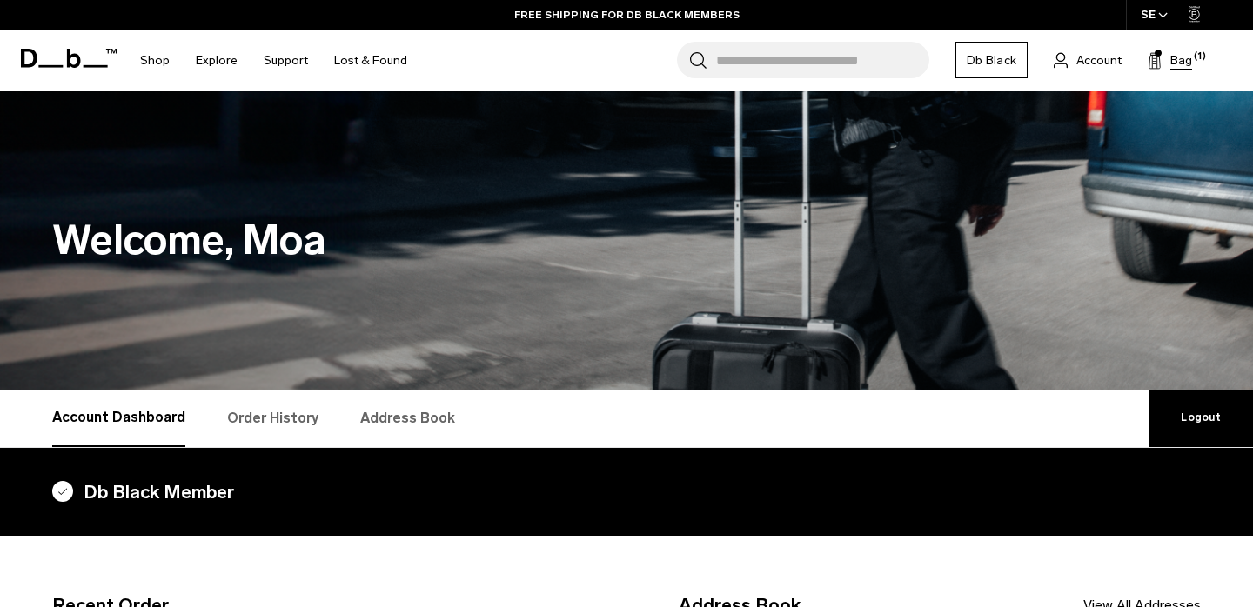
click at [1168, 59] on button "Bag (1)" at bounding box center [1169, 60] width 44 height 21
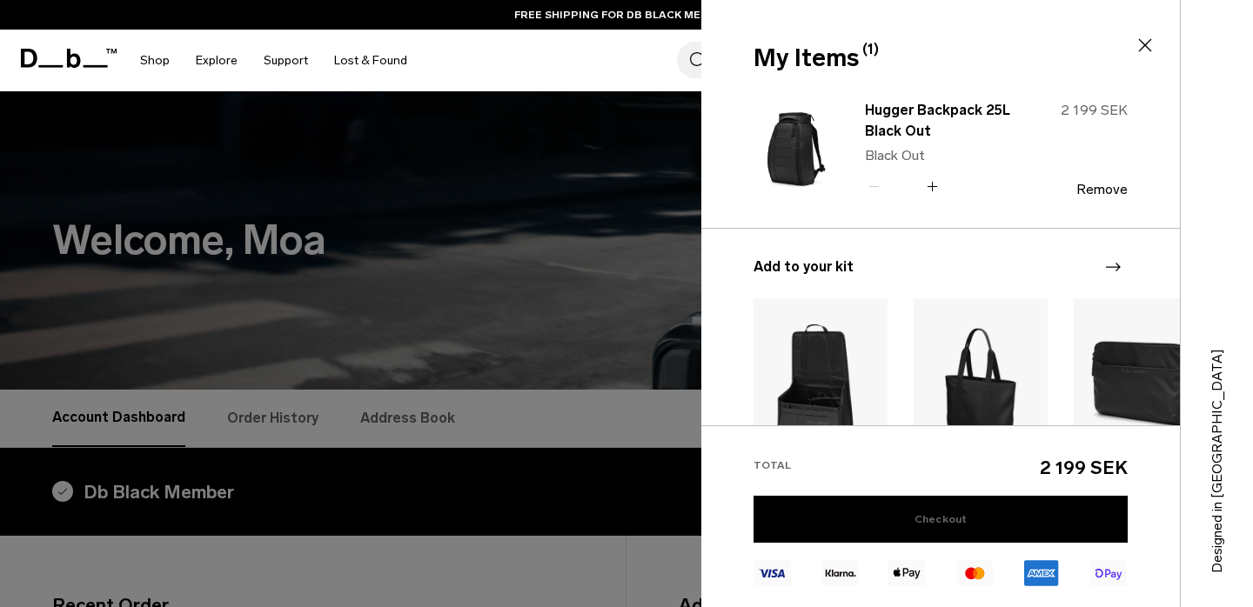
click at [970, 521] on link "Checkout" at bounding box center [940, 519] width 374 height 47
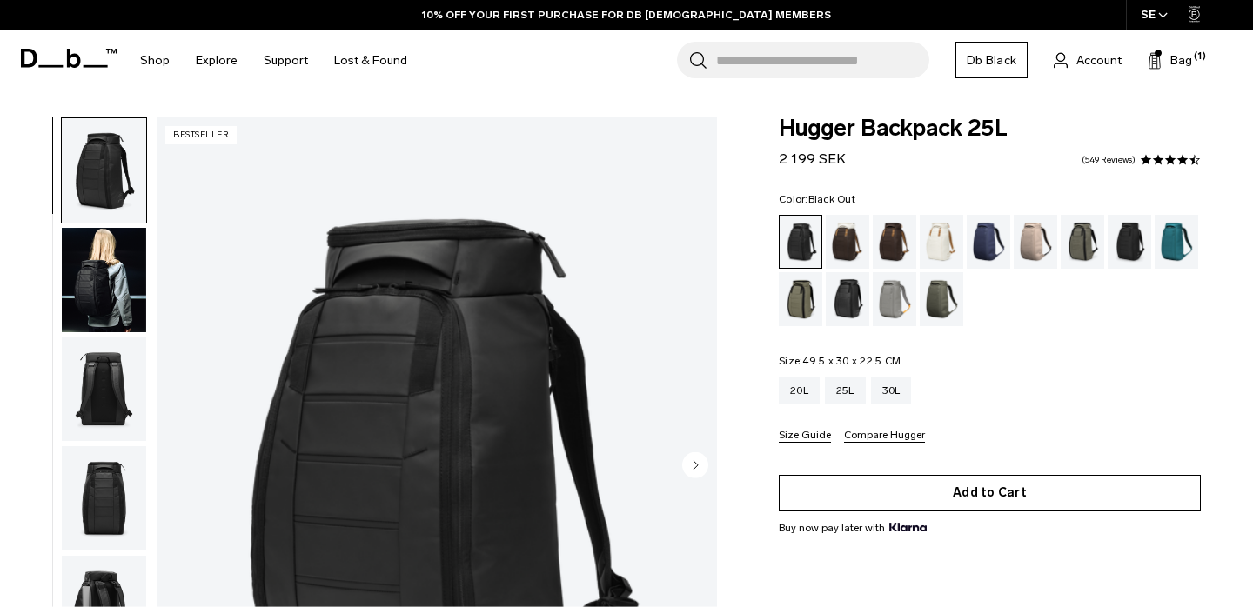
click at [854, 490] on button "Add to Cart" at bounding box center [990, 493] width 422 height 37
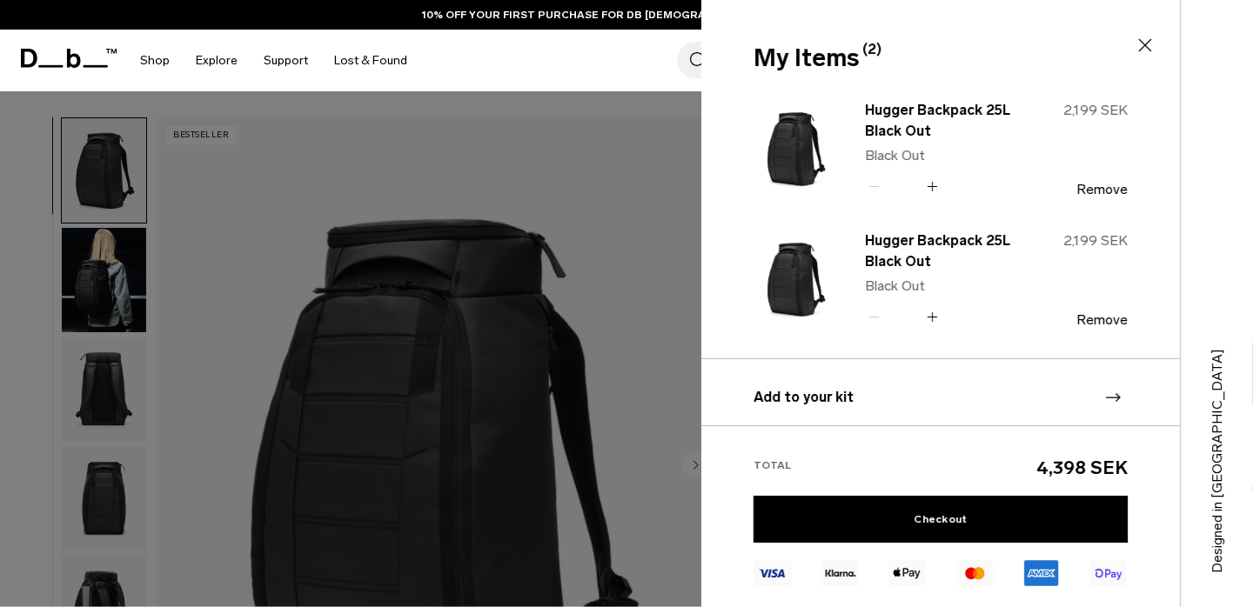
click at [1128, 37] on div "My Items (2) Close" at bounding box center [938, 43] width 475 height 87
click at [1152, 41] on icon at bounding box center [1144, 45] width 21 height 21
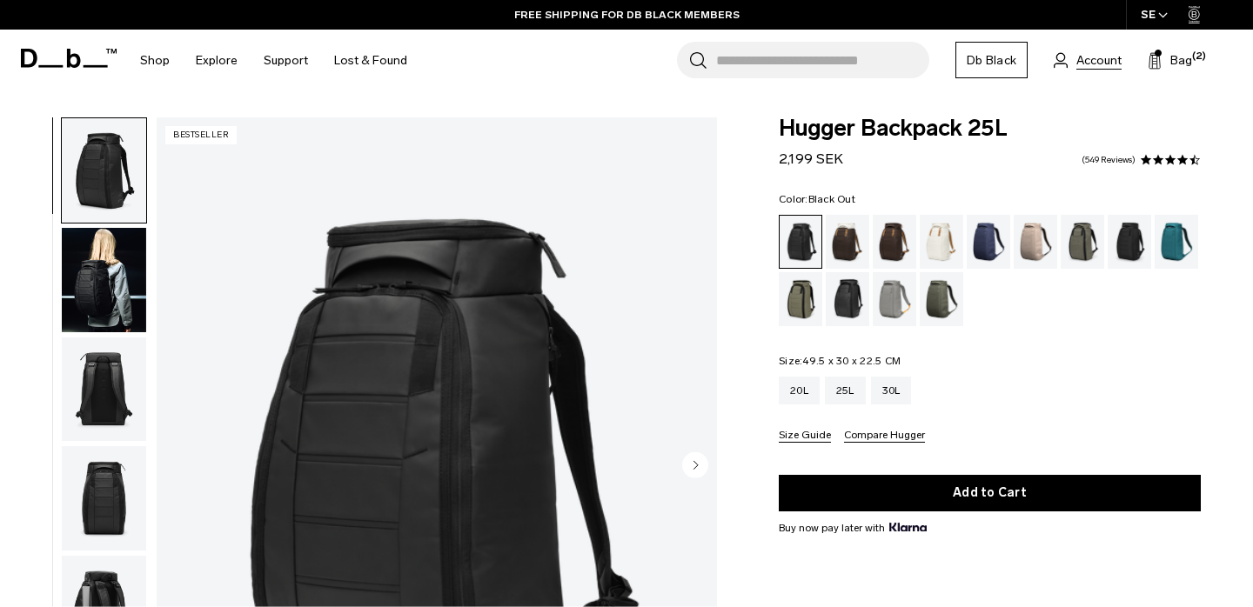
click at [1091, 52] on span "Account" at bounding box center [1098, 60] width 45 height 18
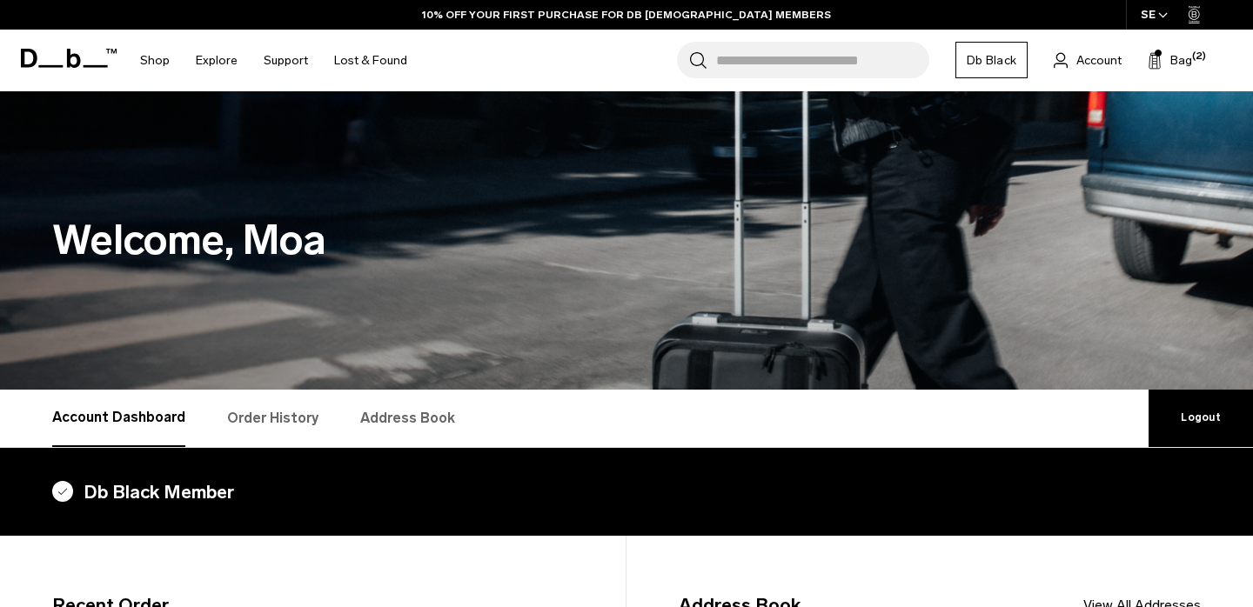
scroll to position [378, 0]
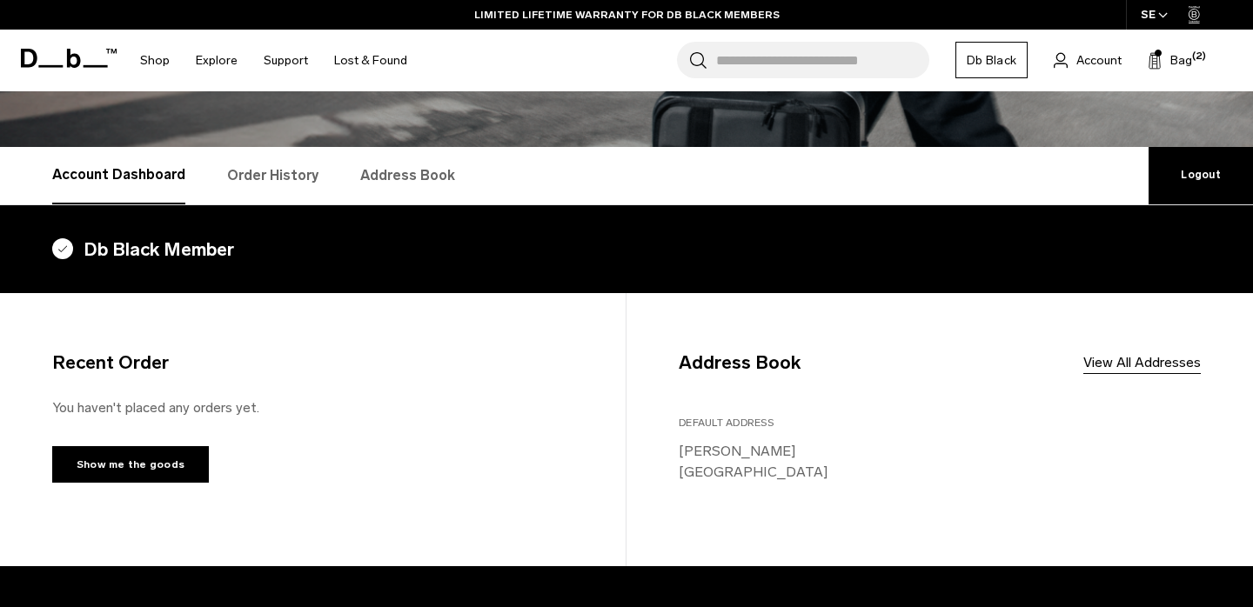
scroll to position [263, 0]
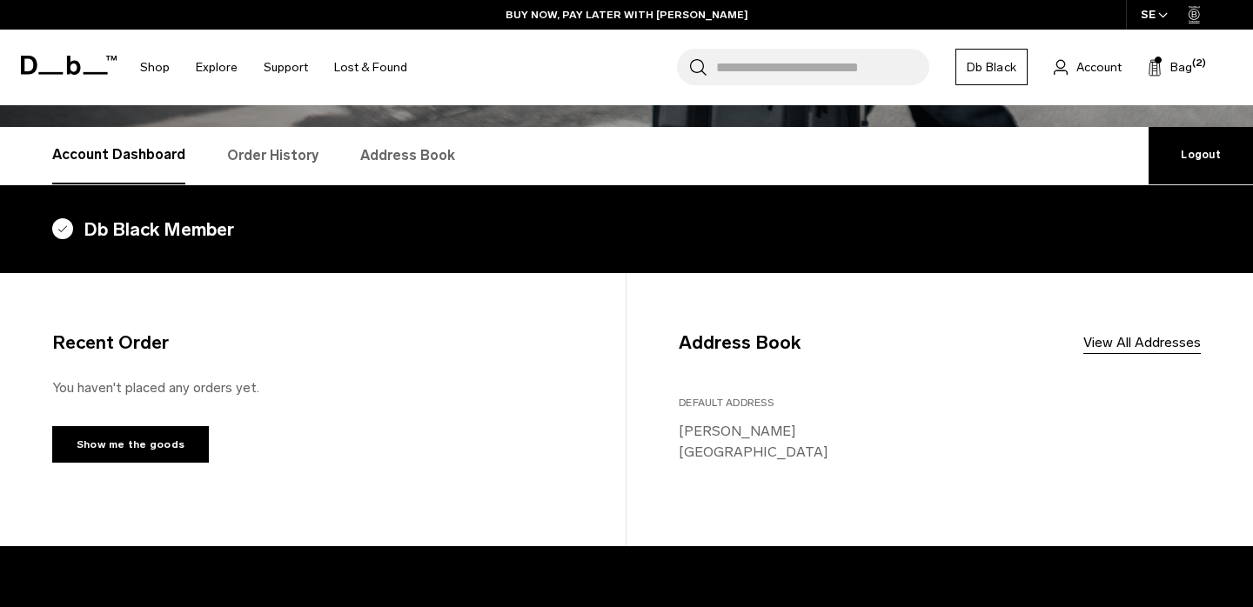
click at [287, 164] on link "Order History" at bounding box center [272, 155] width 91 height 57
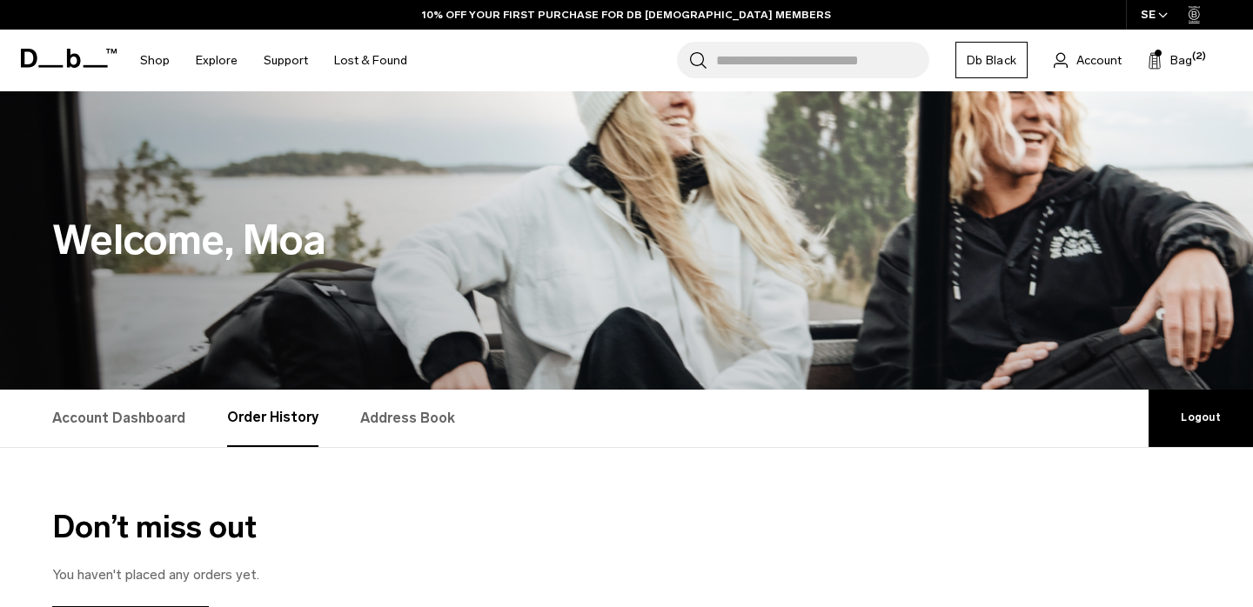
click at [998, 64] on link "Db Black" at bounding box center [991, 60] width 72 height 37
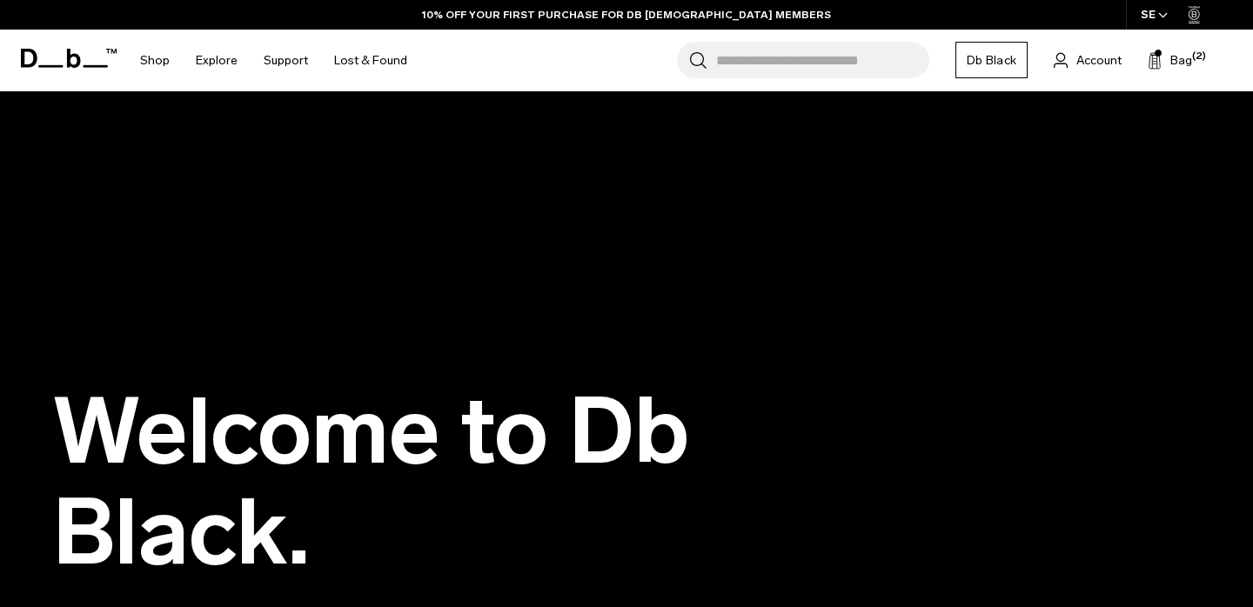
click at [1082, 64] on span "Account" at bounding box center [1098, 60] width 45 height 18
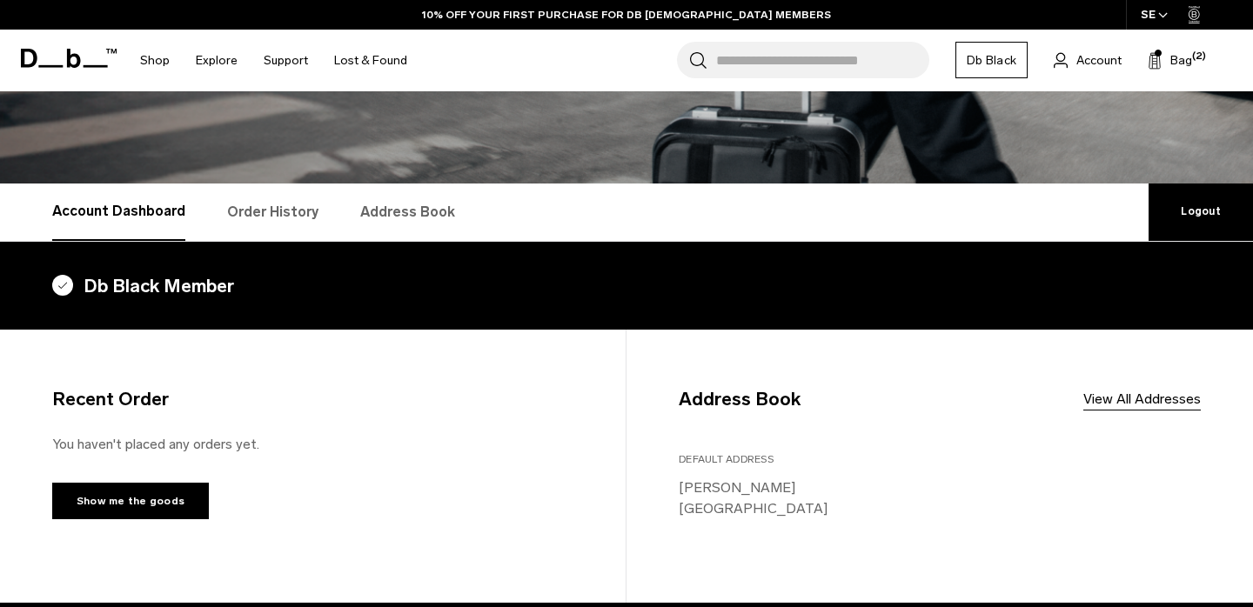
scroll to position [208, 0]
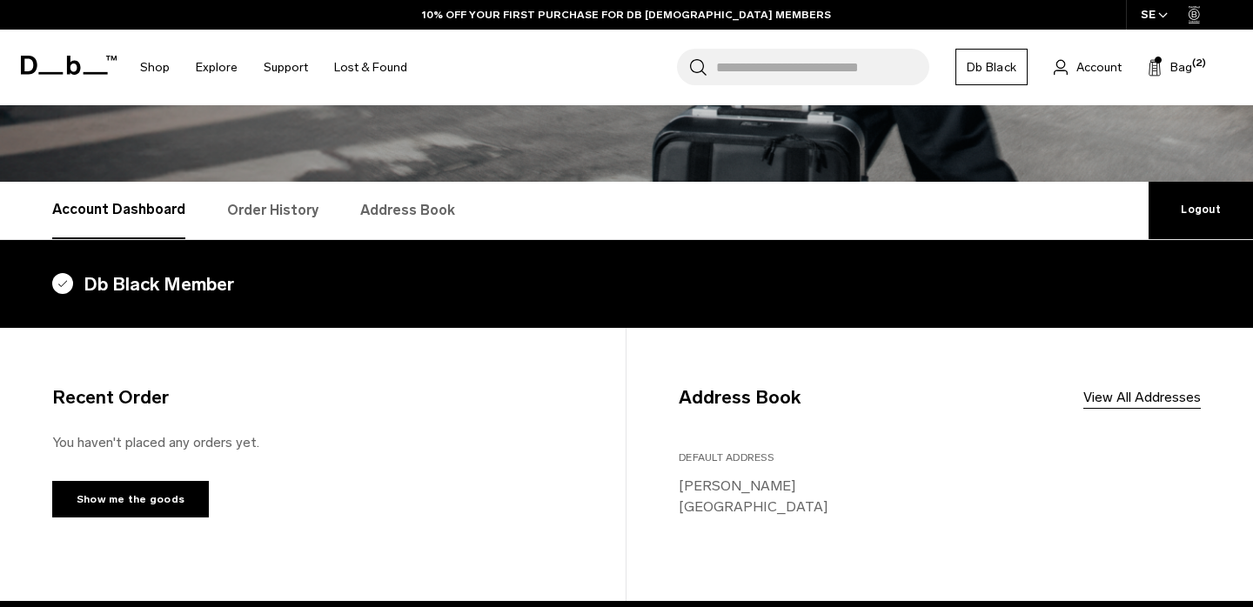
click at [1169, 220] on link "Logout" at bounding box center [1200, 210] width 104 height 57
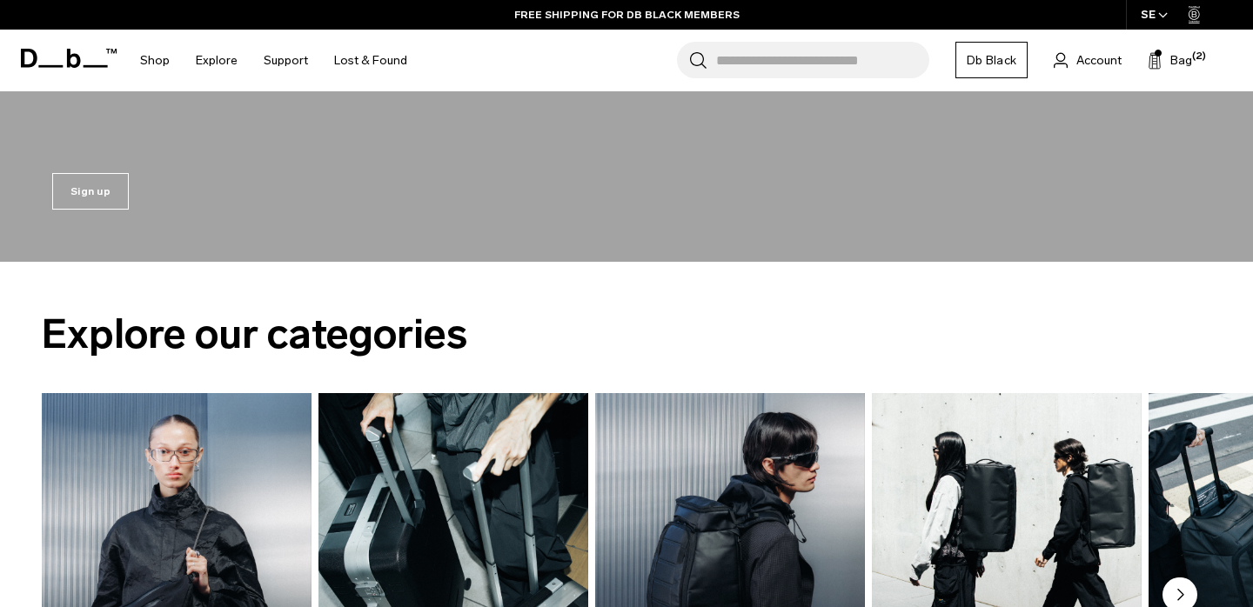
scroll to position [1196, 0]
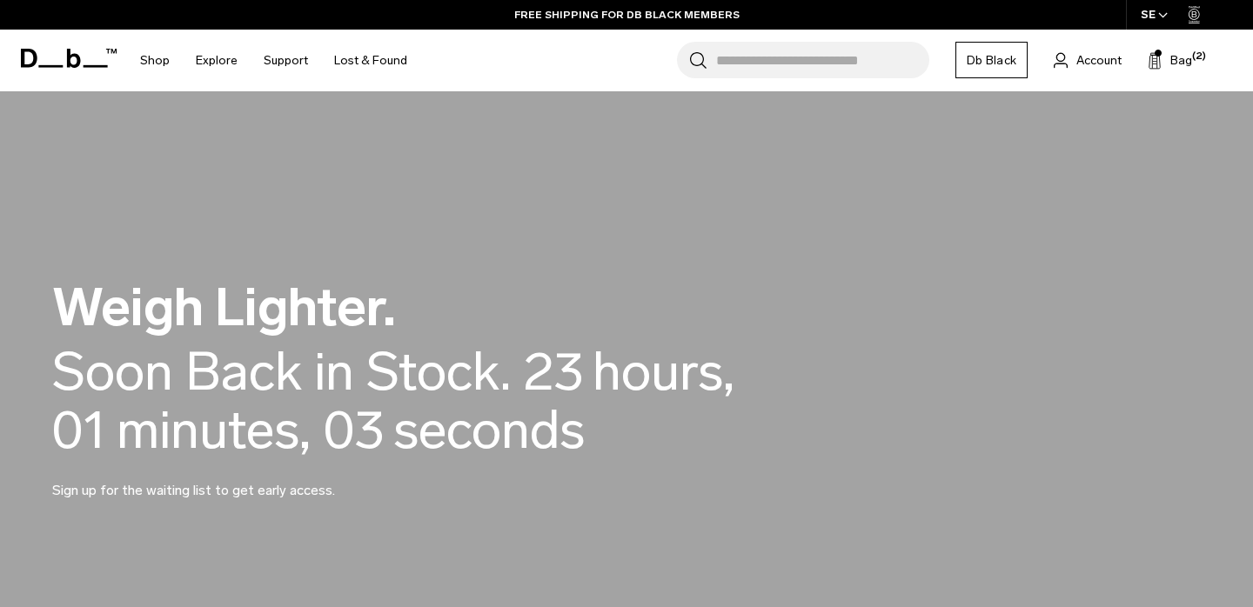
click at [1196, 65] on div "Search for Bags, Luggage... Search Close Trending Products All Products Hugger …" at bounding box center [829, 61] width 819 height 62
click at [1185, 59] on span "Bag" at bounding box center [1181, 60] width 22 height 18
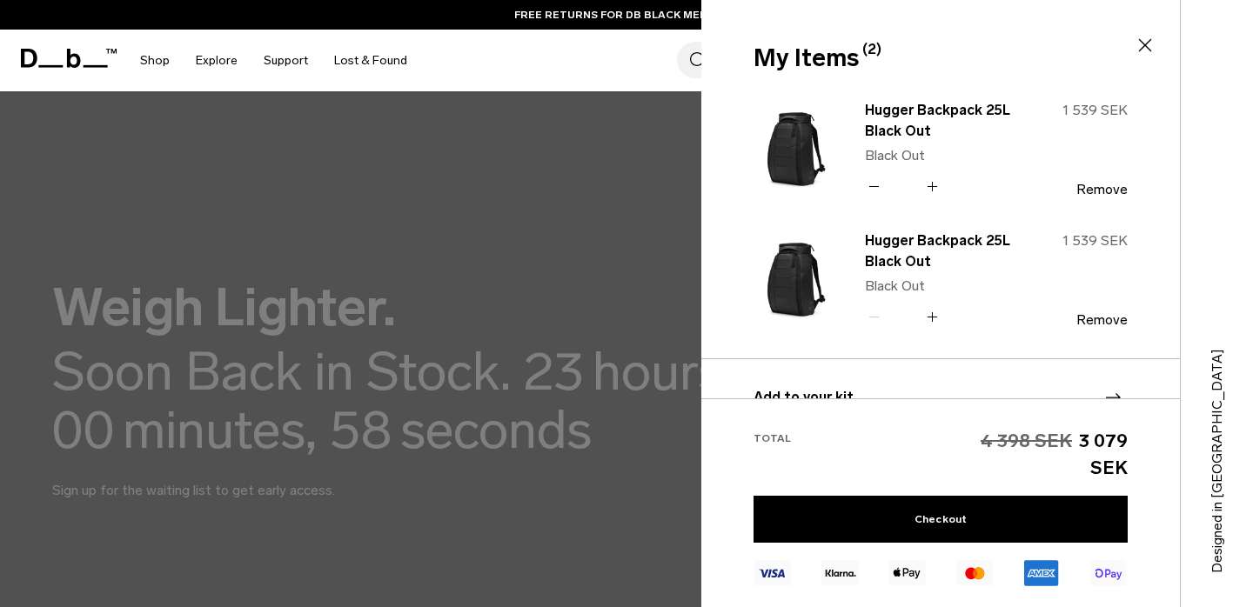
click at [866, 195] on icon at bounding box center [874, 186] width 17 height 25
click at [873, 187] on icon at bounding box center [874, 186] width 17 height 25
click at [1146, 39] on icon at bounding box center [1144, 45] width 21 height 21
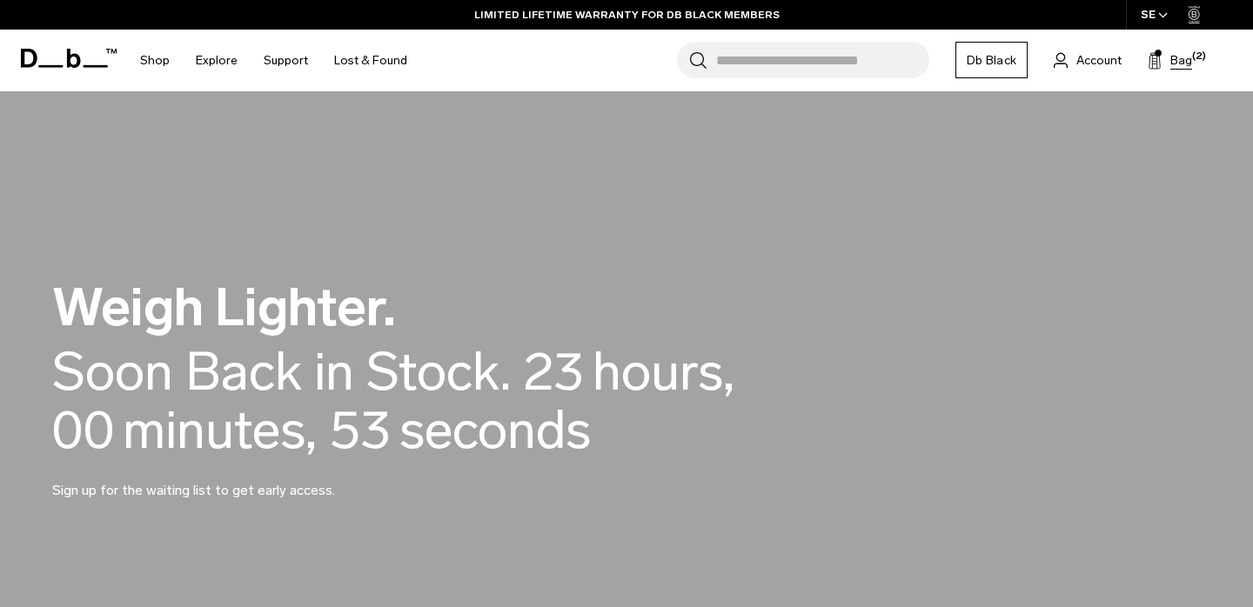
click at [1156, 63] on icon at bounding box center [1154, 60] width 14 height 17
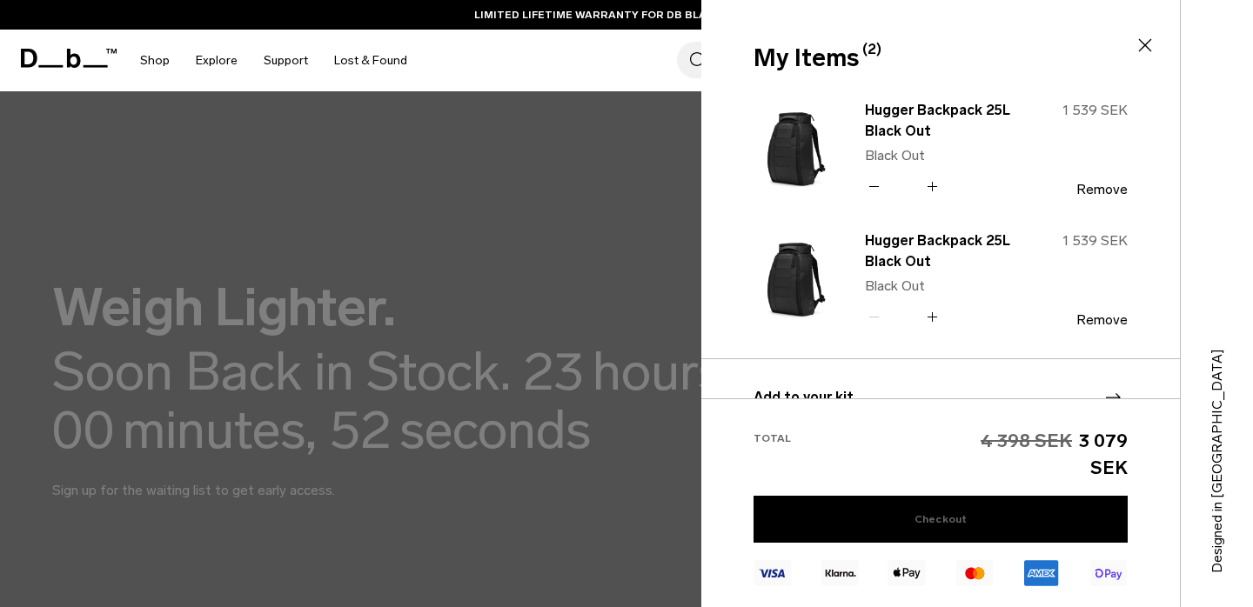
click at [1043, 528] on link "Checkout" at bounding box center [940, 519] width 374 height 47
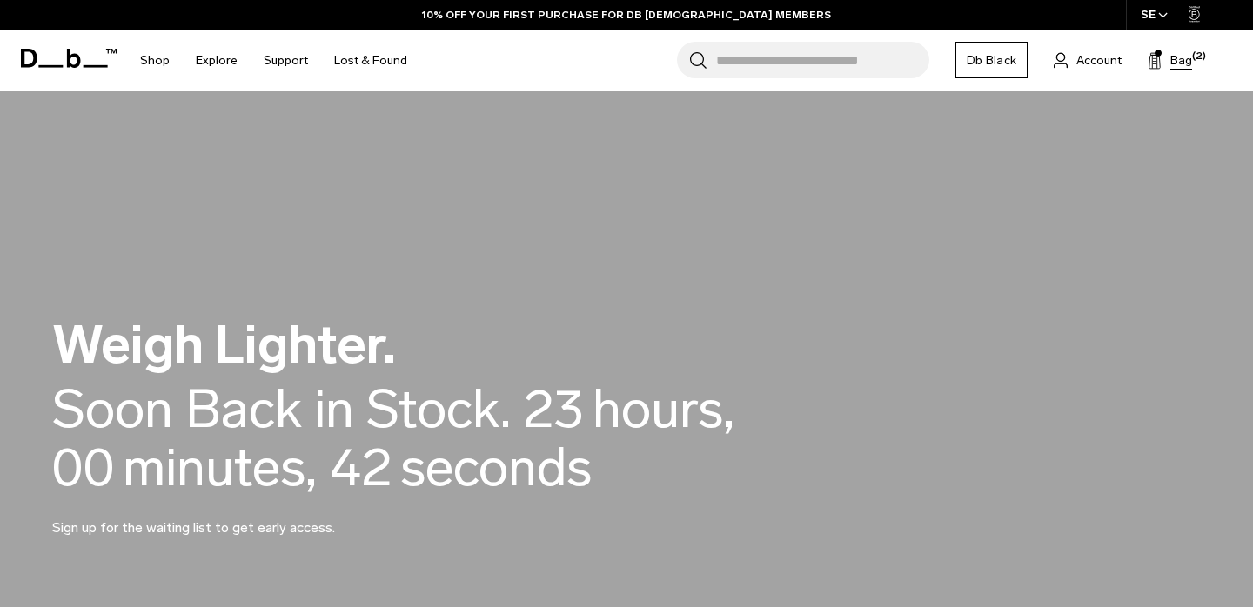
click at [1176, 67] on span "Bag" at bounding box center [1181, 60] width 22 height 18
